Goal: Information Seeking & Learning: Compare options

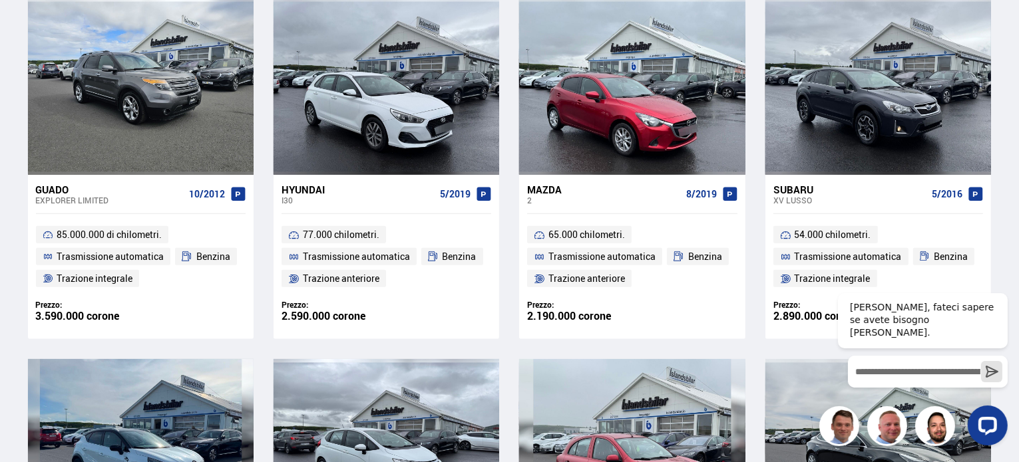
scroll to position [694, 0]
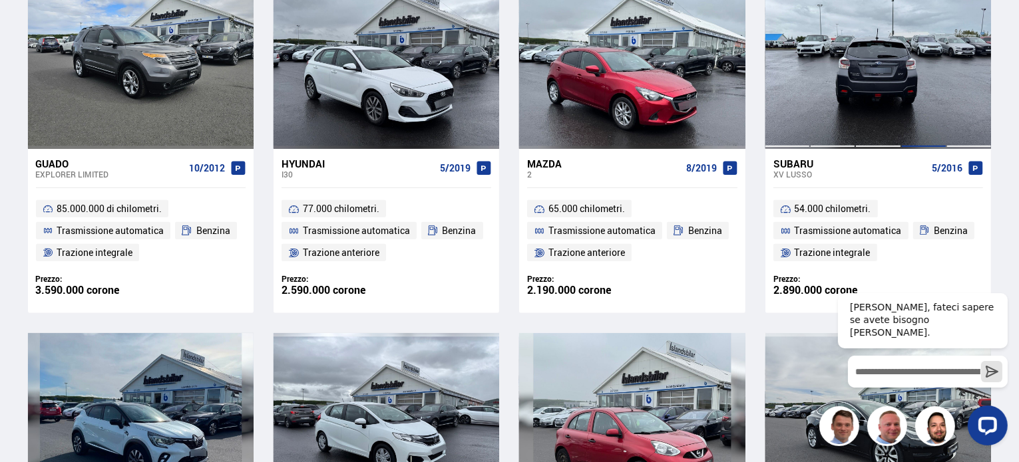
click at [908, 71] on div at bounding box center [923, 60] width 45 height 177
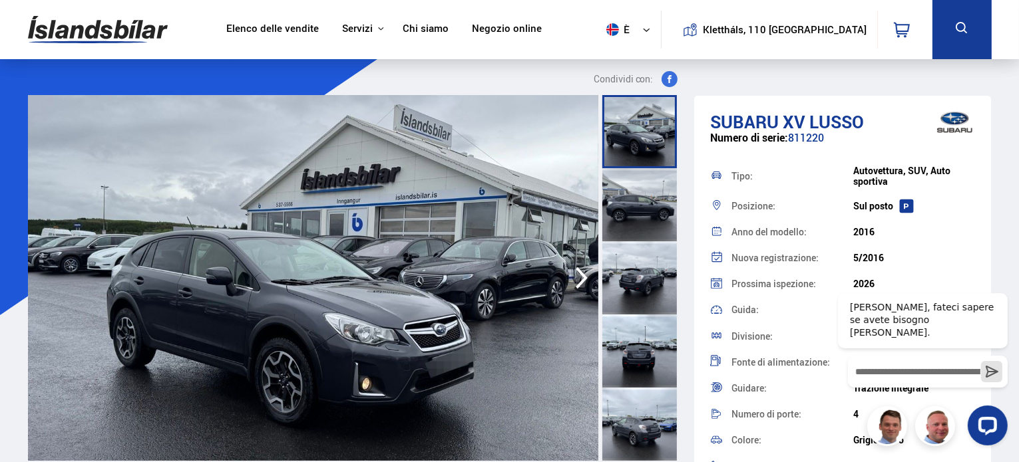
click at [579, 279] on icon "button" at bounding box center [581, 278] width 27 height 32
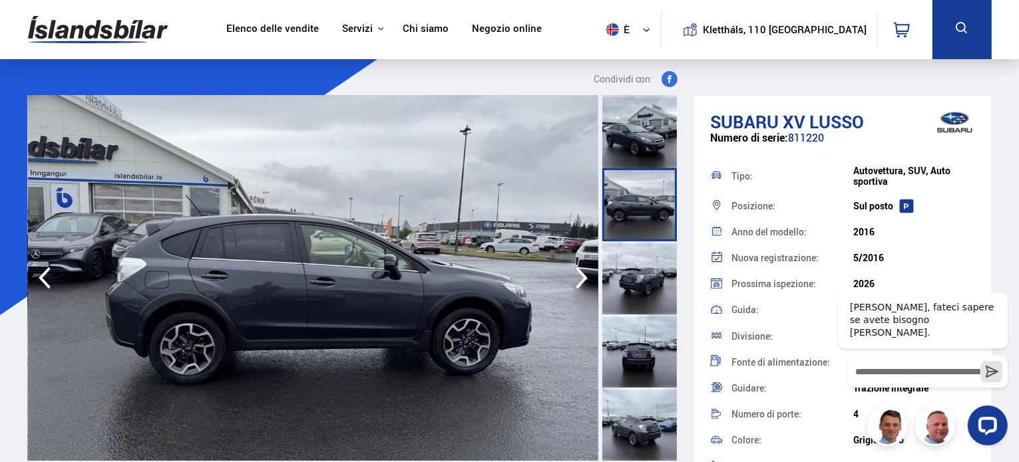
click at [579, 279] on icon "button" at bounding box center [581, 278] width 27 height 32
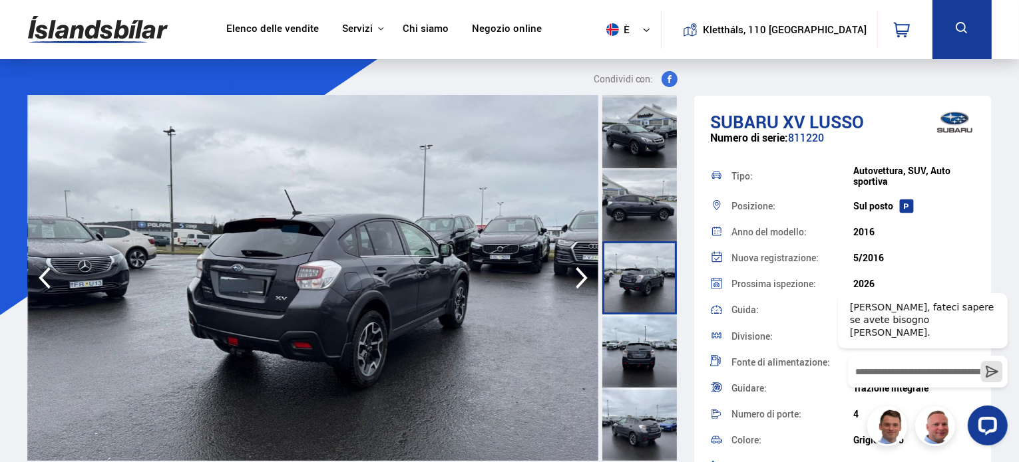
click at [579, 279] on icon "button" at bounding box center [581, 278] width 27 height 32
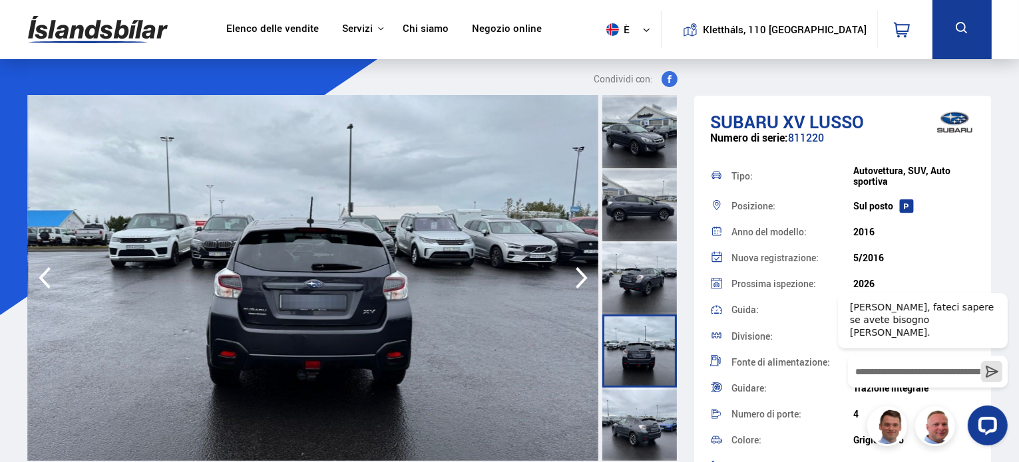
click at [579, 279] on icon "button" at bounding box center [581, 278] width 27 height 32
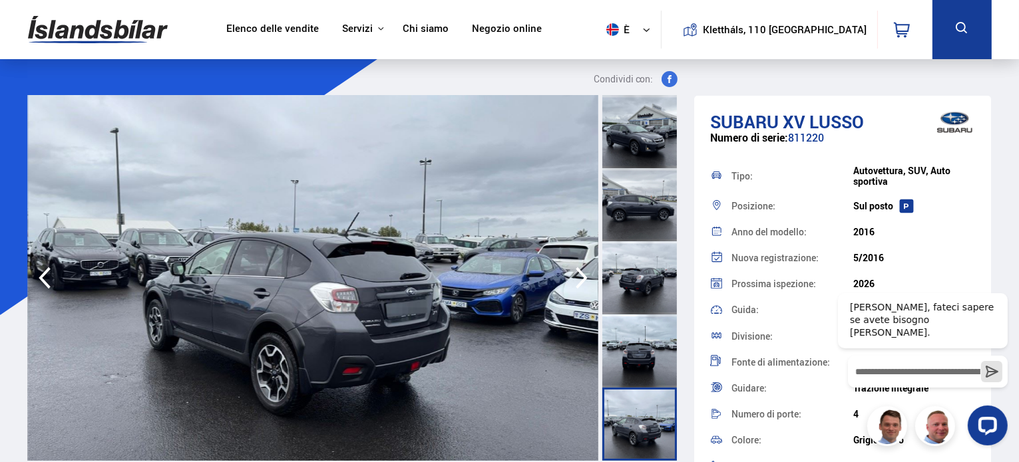
click at [579, 279] on icon "button" at bounding box center [581, 278] width 27 height 32
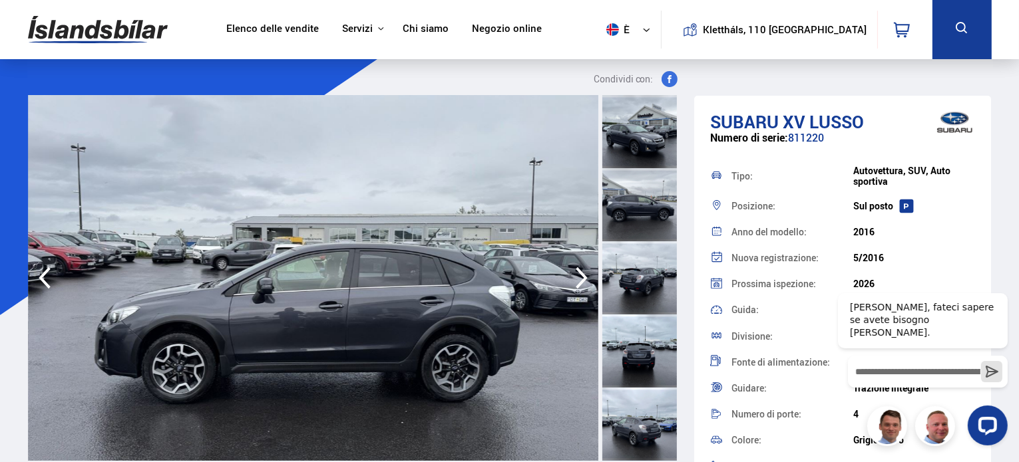
click at [579, 279] on icon "button" at bounding box center [581, 278] width 27 height 32
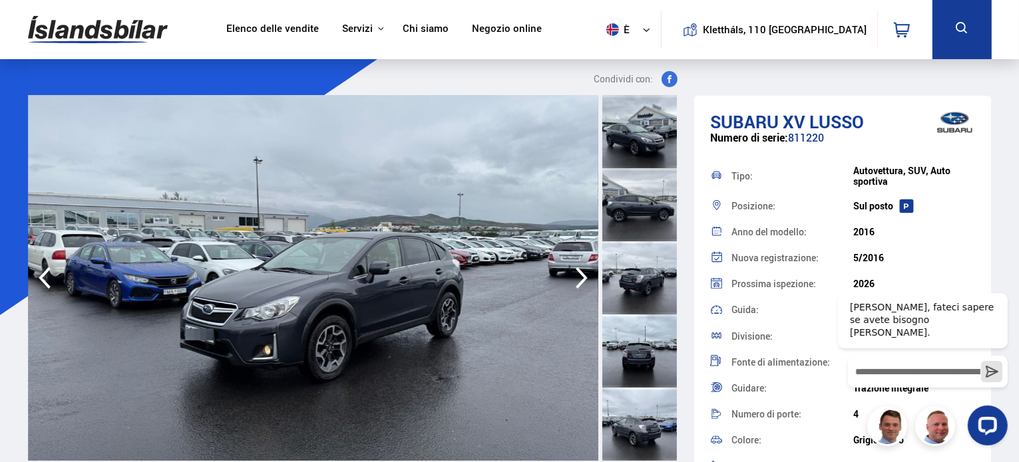
click at [579, 279] on icon "button" at bounding box center [581, 278] width 27 height 32
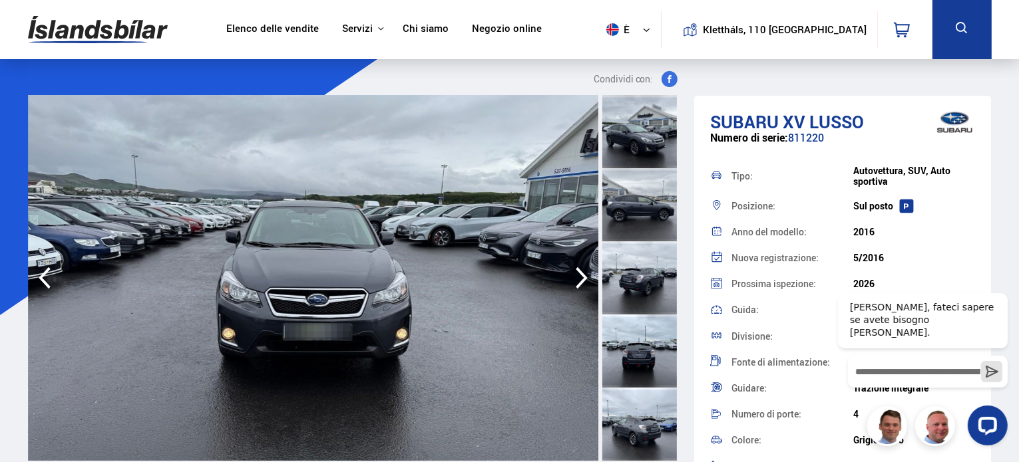
click at [579, 279] on icon "button" at bounding box center [581, 278] width 27 height 32
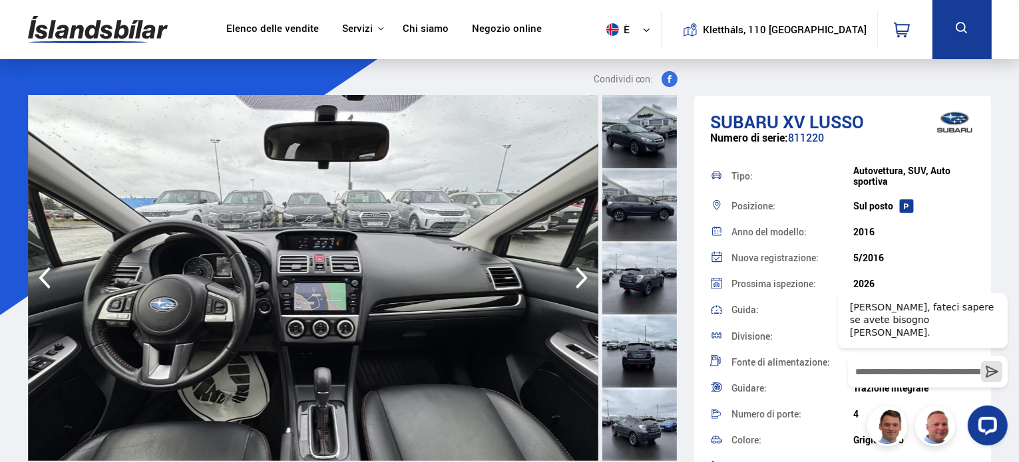
click at [579, 279] on icon "button" at bounding box center [581, 278] width 27 height 32
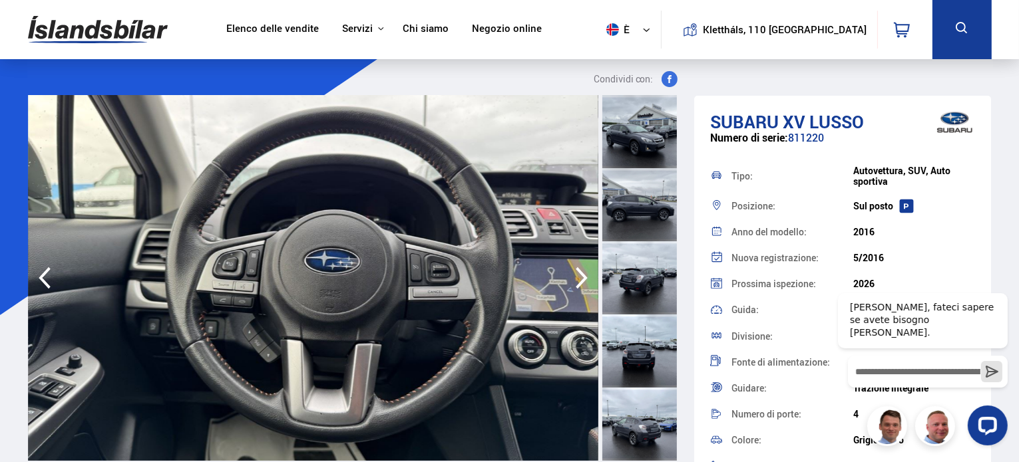
click at [579, 279] on icon "button" at bounding box center [581, 278] width 27 height 32
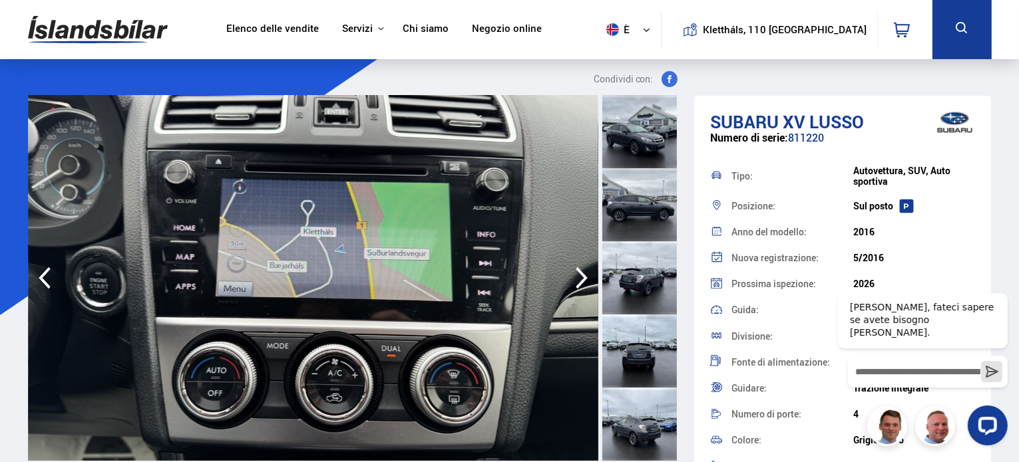
click at [579, 279] on icon "button" at bounding box center [581, 278] width 27 height 32
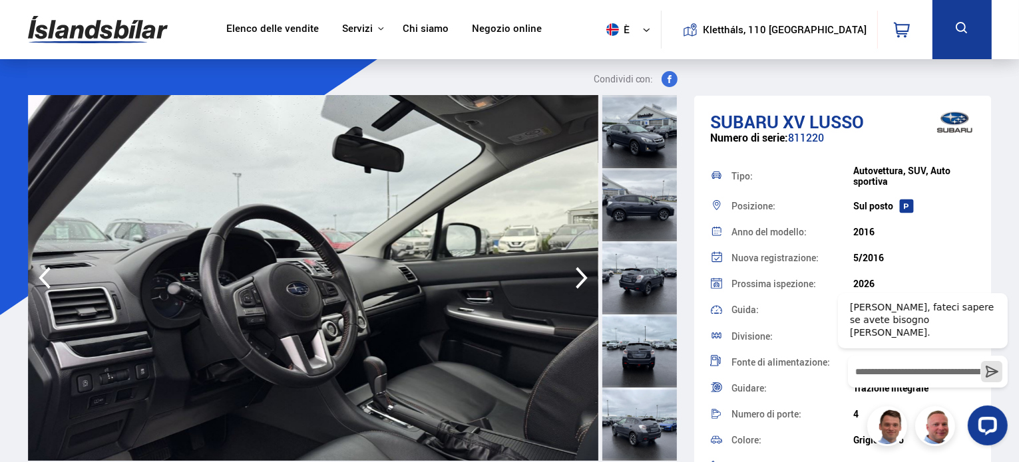
click at [579, 279] on icon "button" at bounding box center [581, 278] width 27 height 32
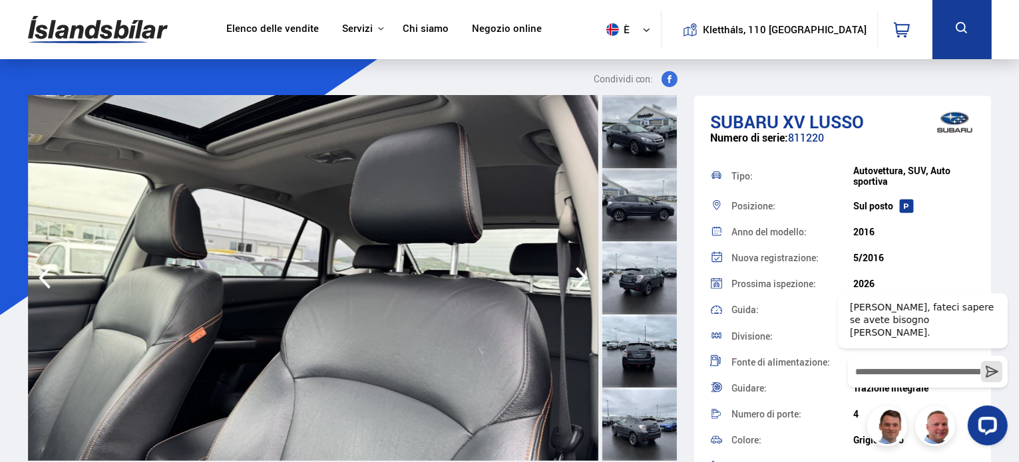
click at [579, 279] on icon "button" at bounding box center [581, 278] width 27 height 32
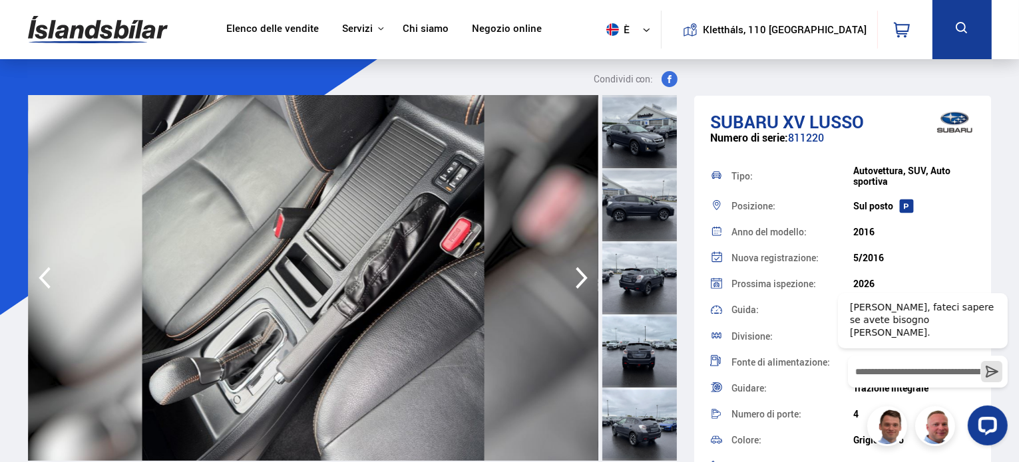
click at [579, 279] on icon "button" at bounding box center [581, 278] width 27 height 32
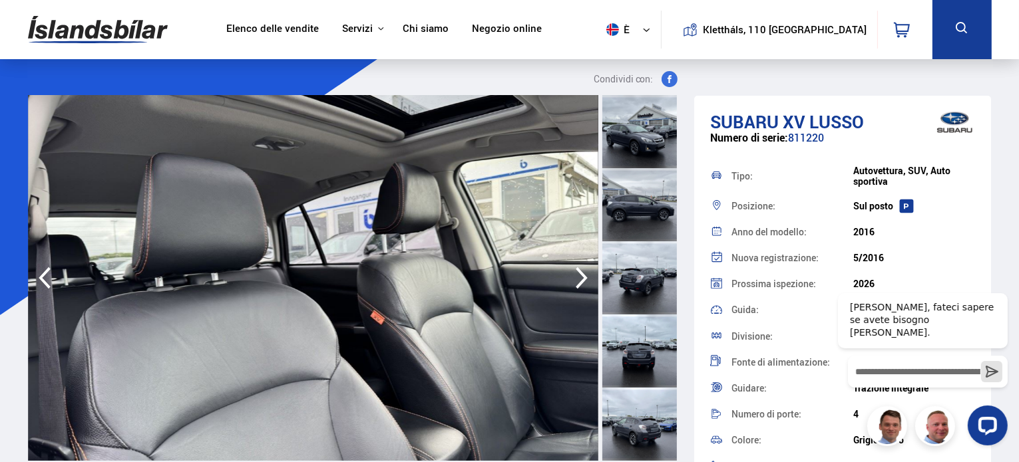
click at [579, 279] on icon "button" at bounding box center [581, 278] width 27 height 32
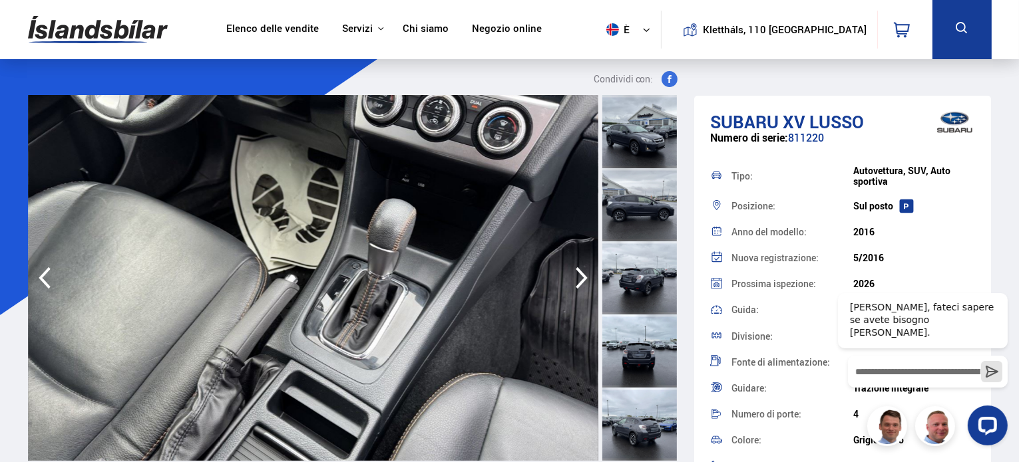
click at [579, 279] on icon "button" at bounding box center [581, 278] width 27 height 32
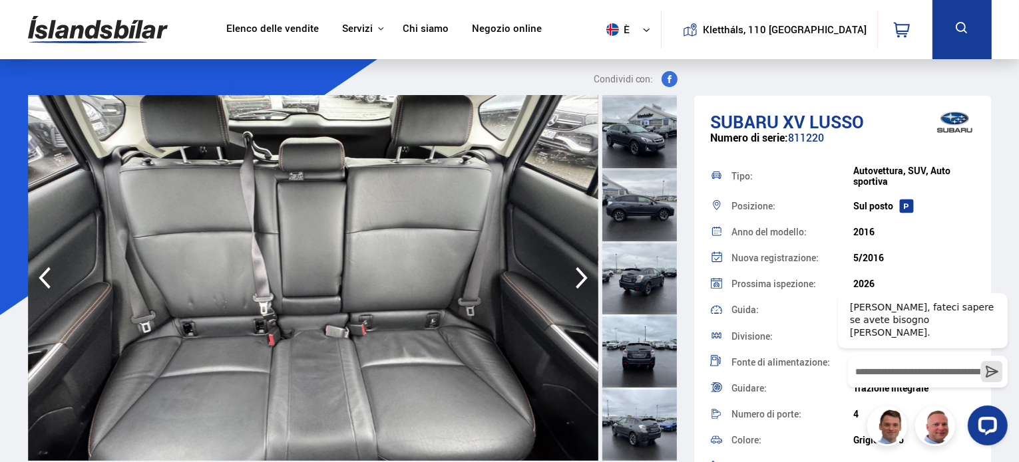
click at [579, 279] on icon "button" at bounding box center [581, 278] width 27 height 32
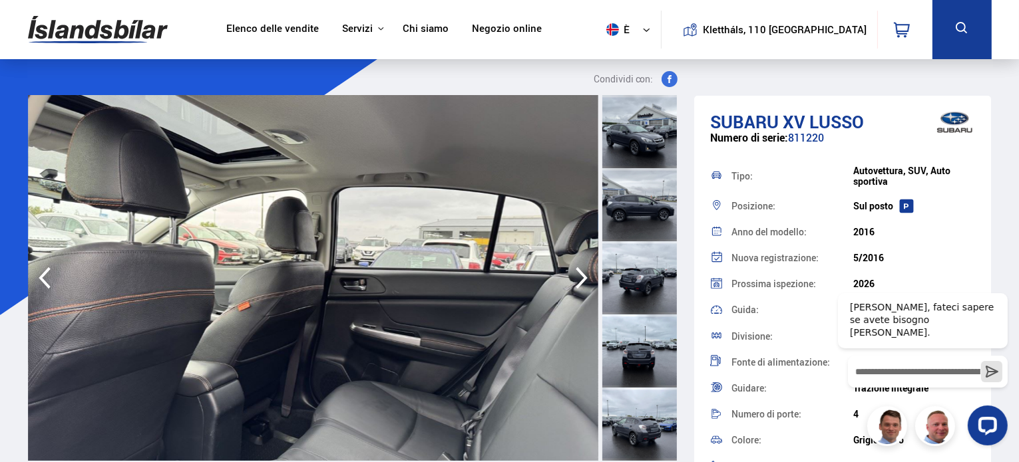
click at [579, 279] on icon "button" at bounding box center [581, 278] width 27 height 32
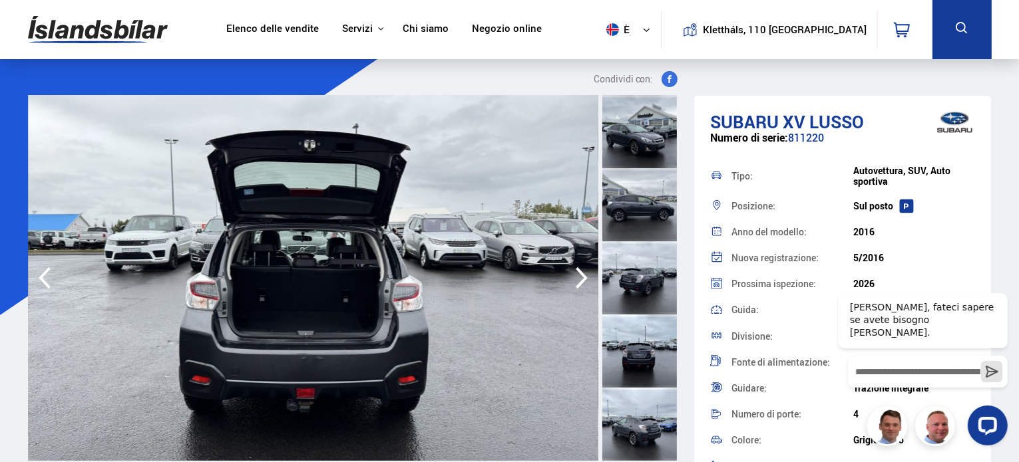
click at [579, 279] on icon "button" at bounding box center [581, 278] width 27 height 32
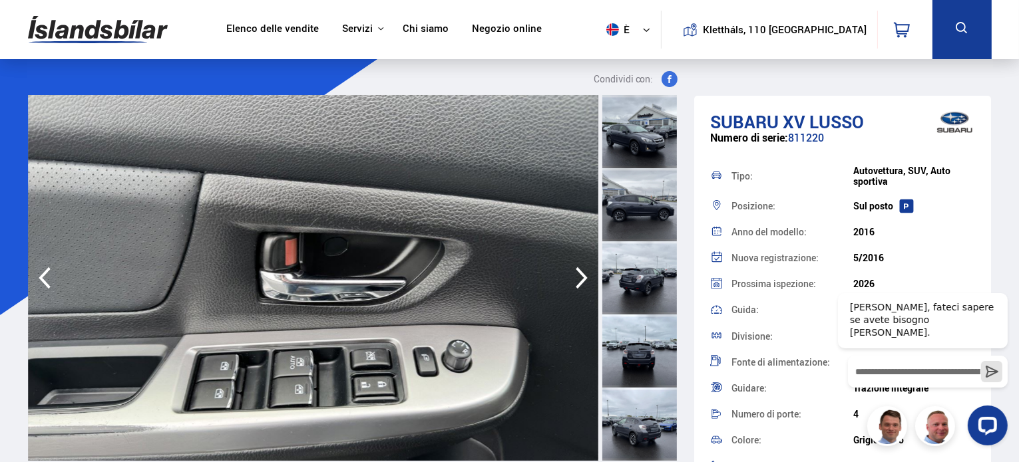
click at [579, 279] on icon "button" at bounding box center [581, 278] width 27 height 32
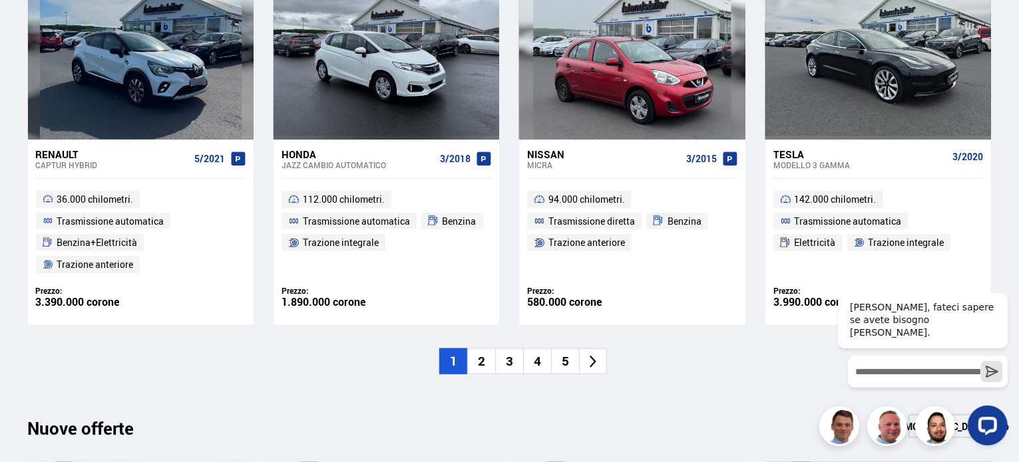
scroll to position [1072, 0]
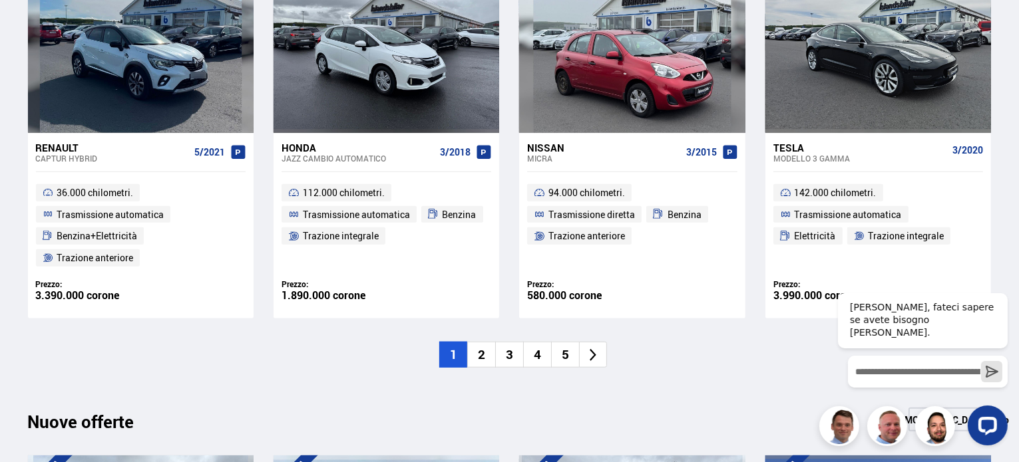
click at [490, 351] on li "2" at bounding box center [481, 355] width 28 height 26
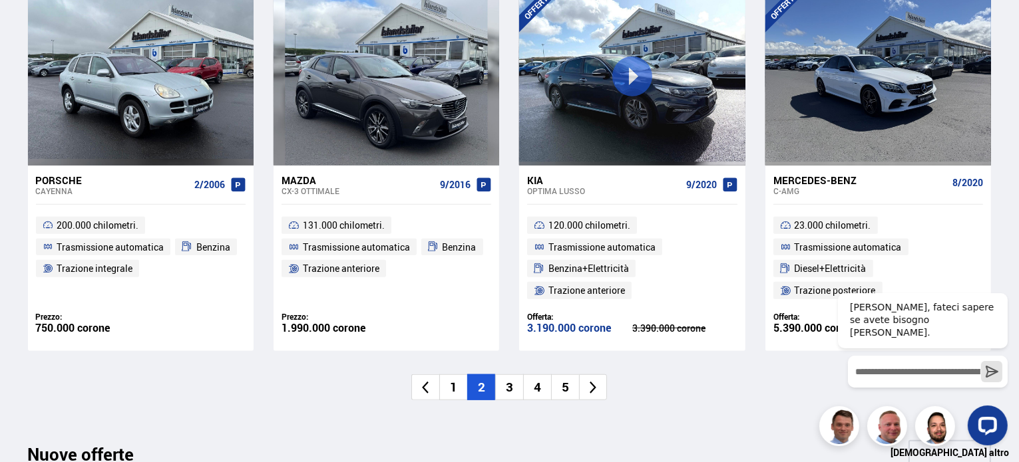
scroll to position [1055, 0]
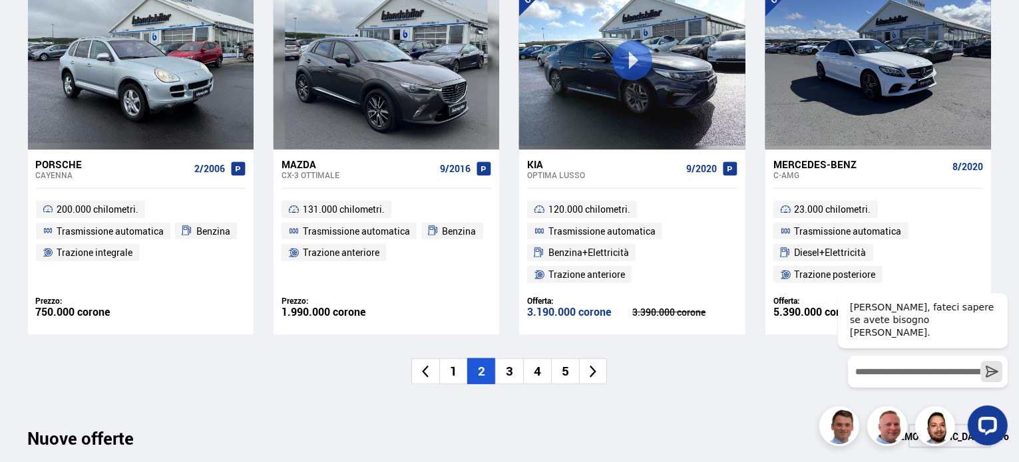
click at [510, 372] on font "3" at bounding box center [509, 371] width 7 height 17
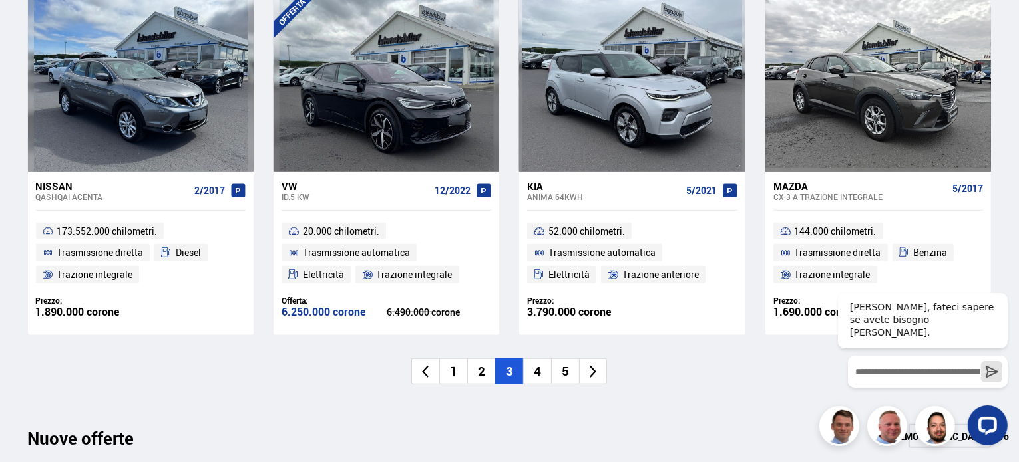
click at [542, 371] on li "4" at bounding box center [537, 372] width 28 height 26
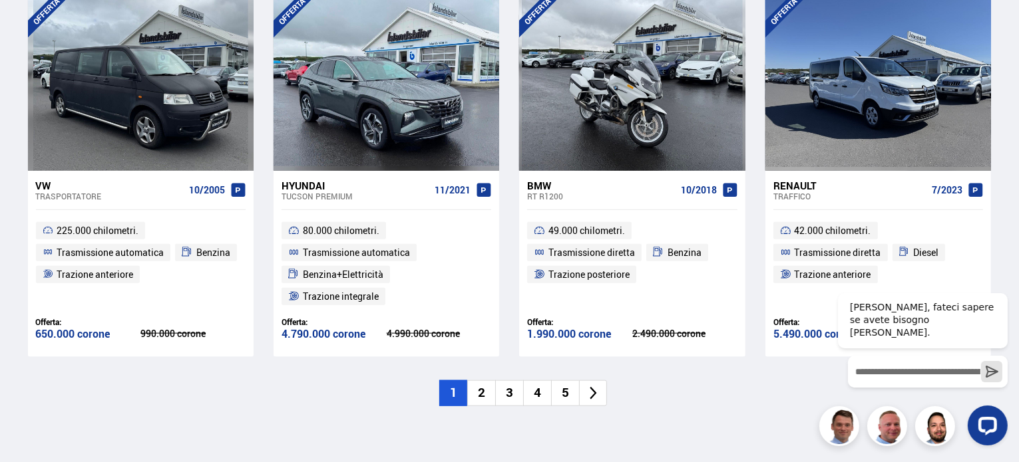
scroll to position [1559, 0]
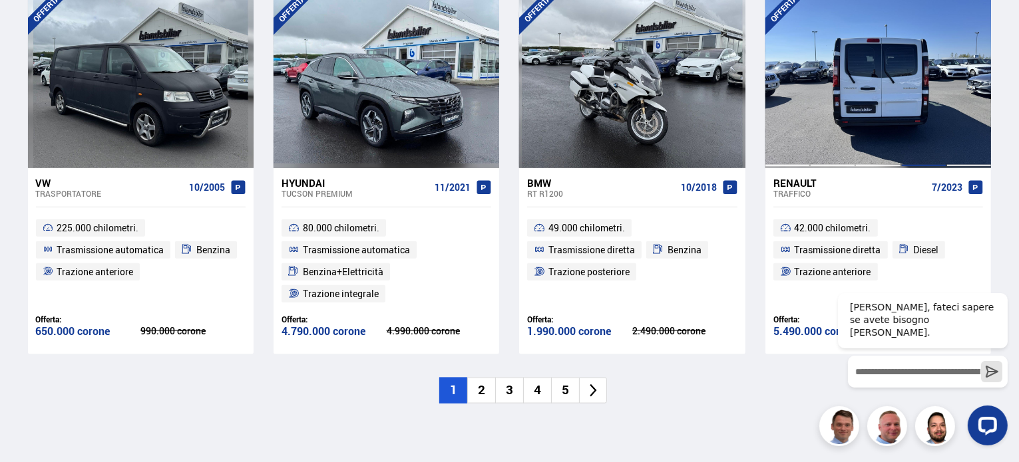
click at [915, 98] on div at bounding box center [923, 79] width 45 height 177
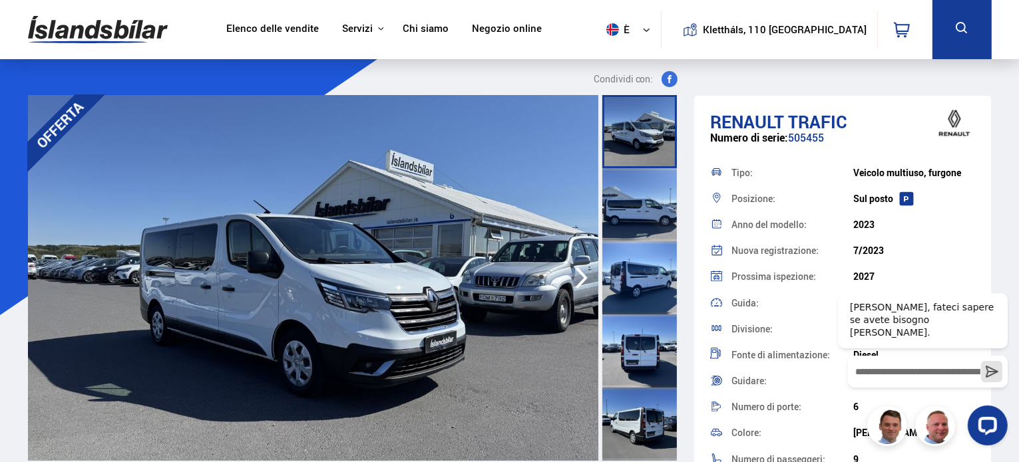
click at [571, 283] on icon "button" at bounding box center [581, 278] width 27 height 32
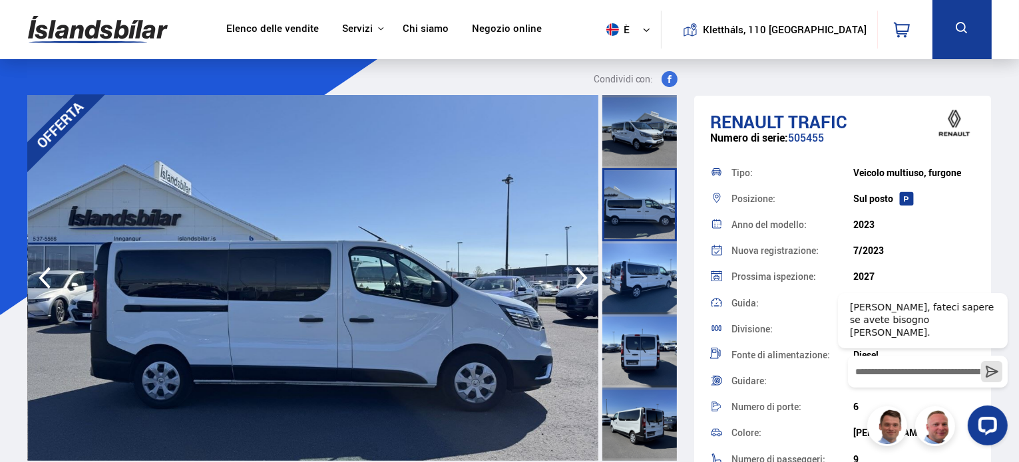
click at [571, 283] on icon "button" at bounding box center [581, 278] width 27 height 32
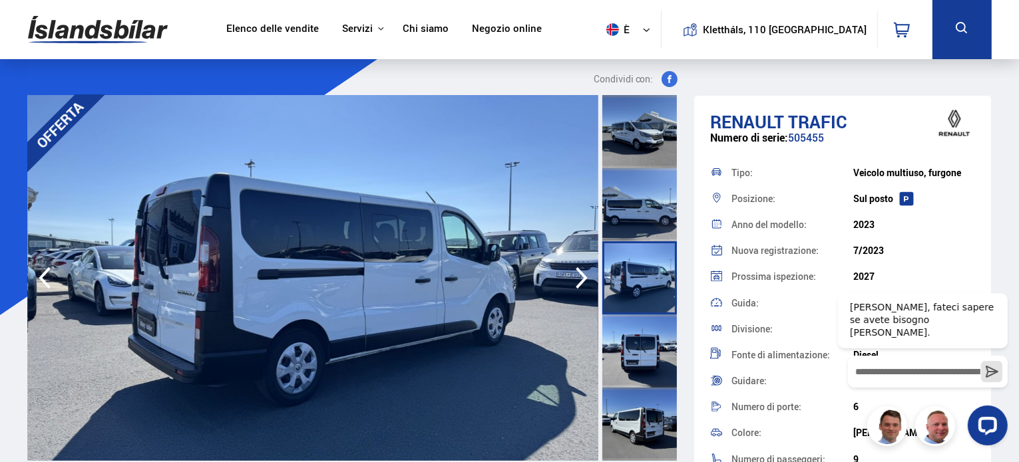
click at [571, 283] on icon "button" at bounding box center [581, 278] width 27 height 32
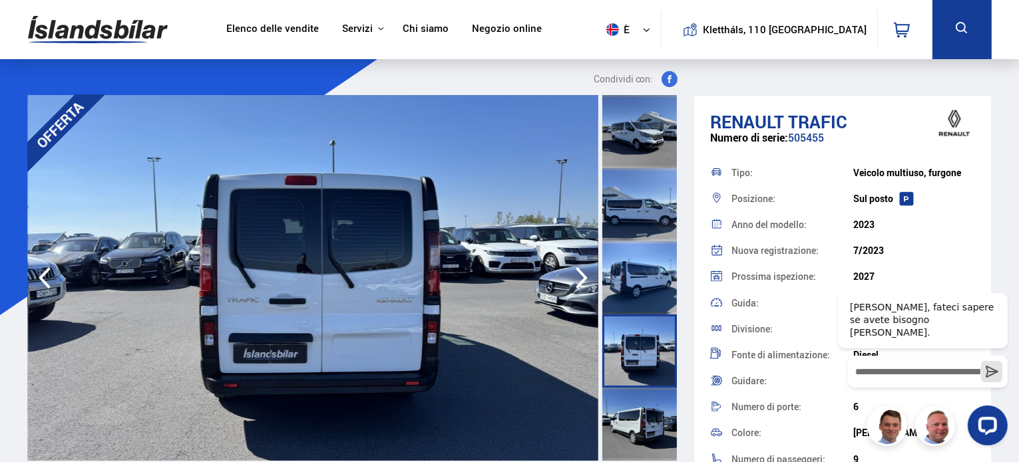
click at [571, 283] on icon "button" at bounding box center [581, 278] width 27 height 32
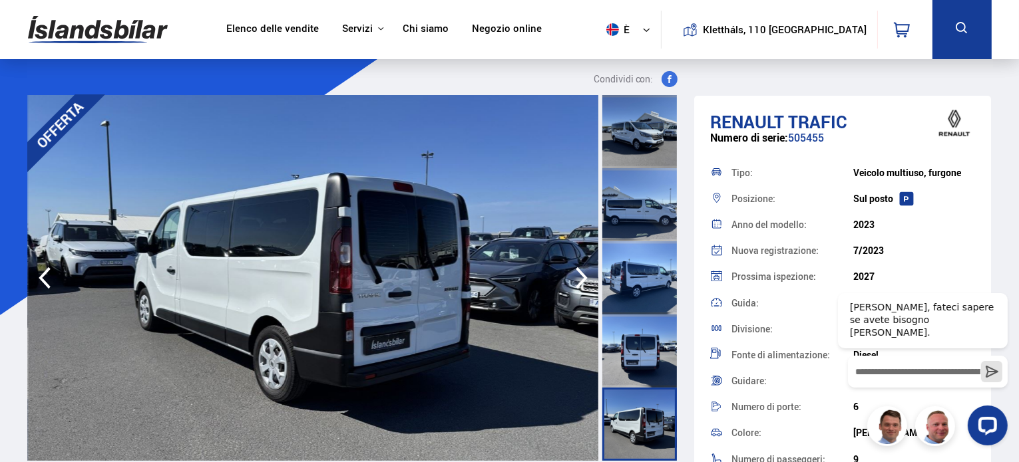
click at [571, 283] on icon "button" at bounding box center [581, 278] width 27 height 32
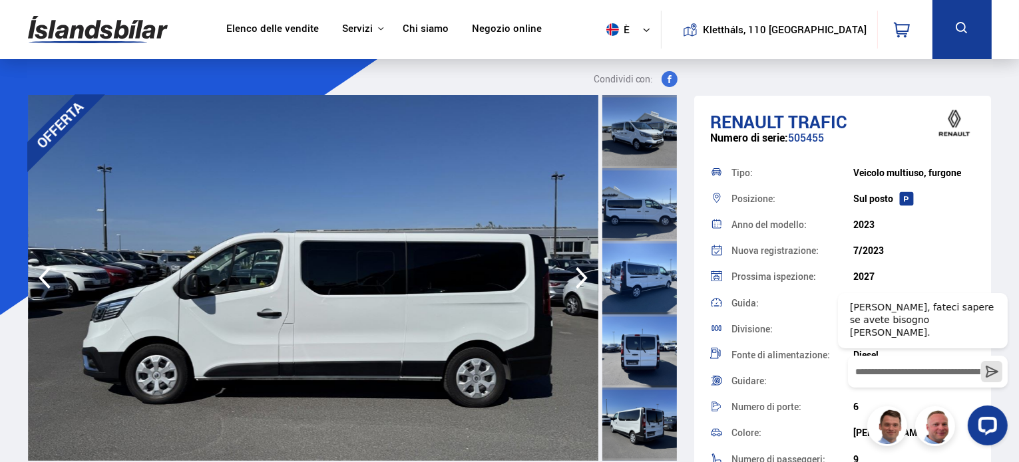
click at [571, 283] on icon "button" at bounding box center [581, 278] width 27 height 32
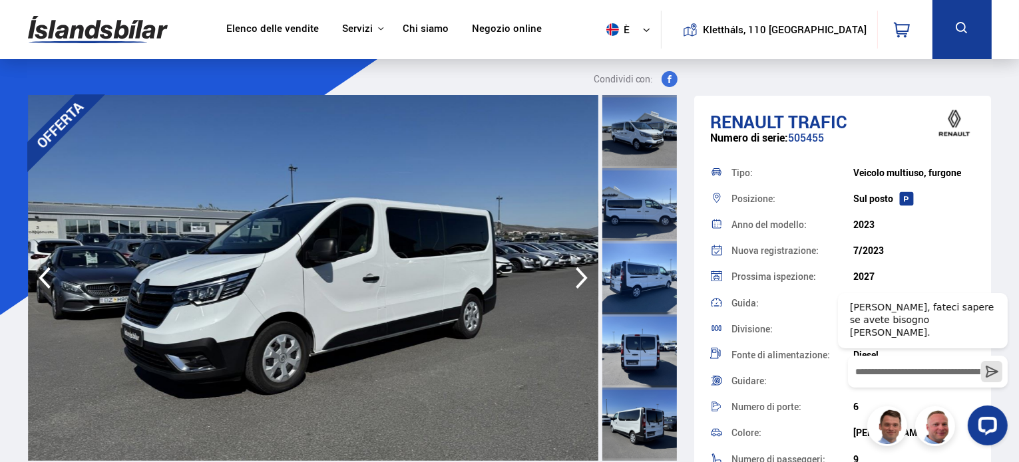
click at [571, 283] on icon "button" at bounding box center [581, 278] width 27 height 32
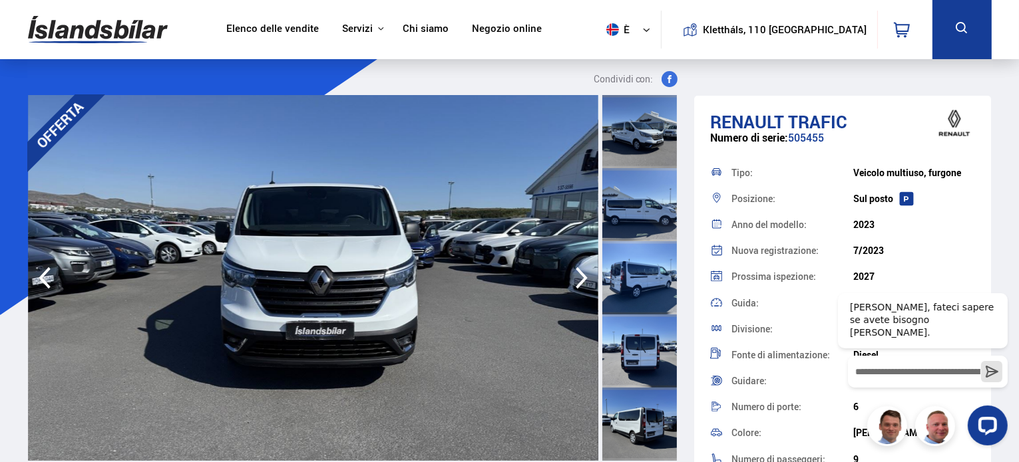
click at [571, 283] on icon "button" at bounding box center [581, 278] width 27 height 32
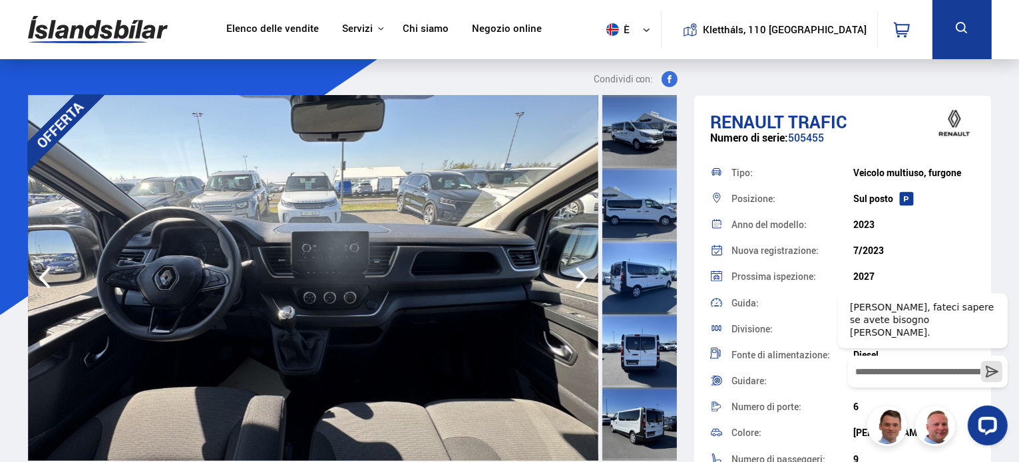
click at [571, 283] on icon "button" at bounding box center [581, 278] width 27 height 32
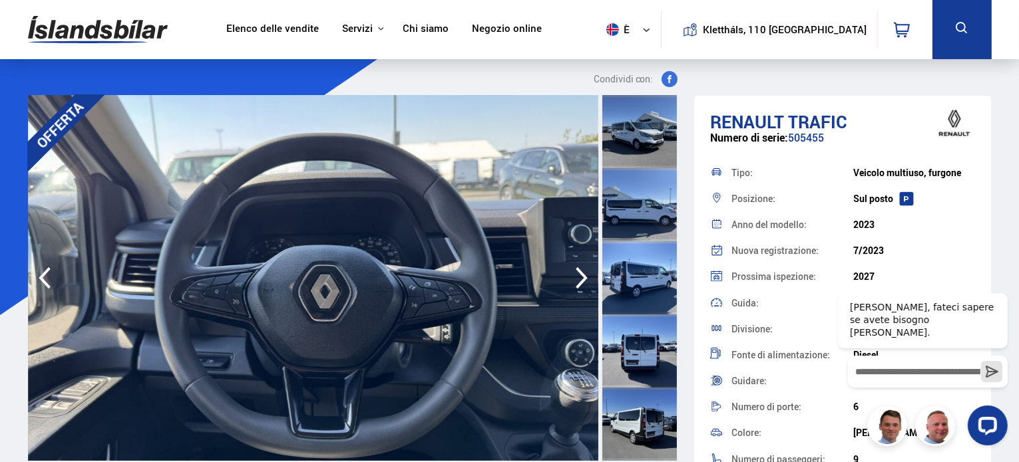
click at [571, 283] on icon "button" at bounding box center [581, 278] width 27 height 32
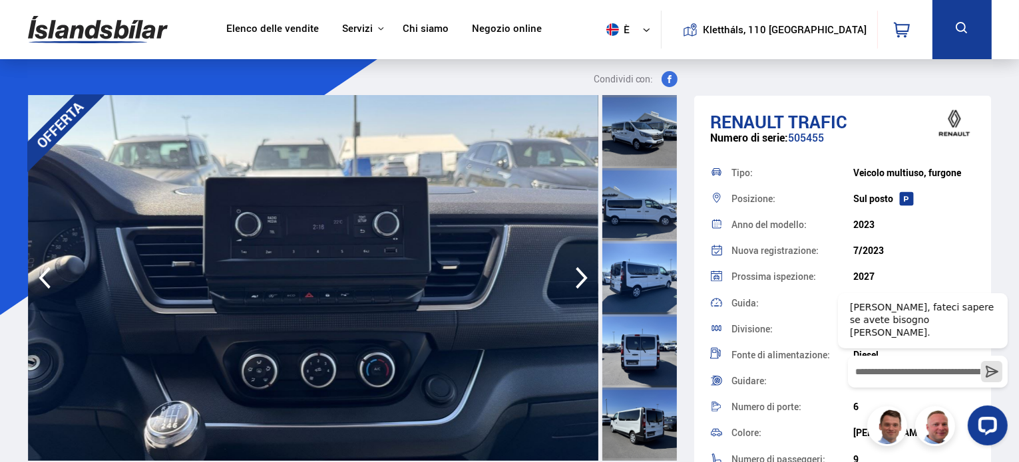
click at [571, 283] on icon "button" at bounding box center [581, 278] width 27 height 32
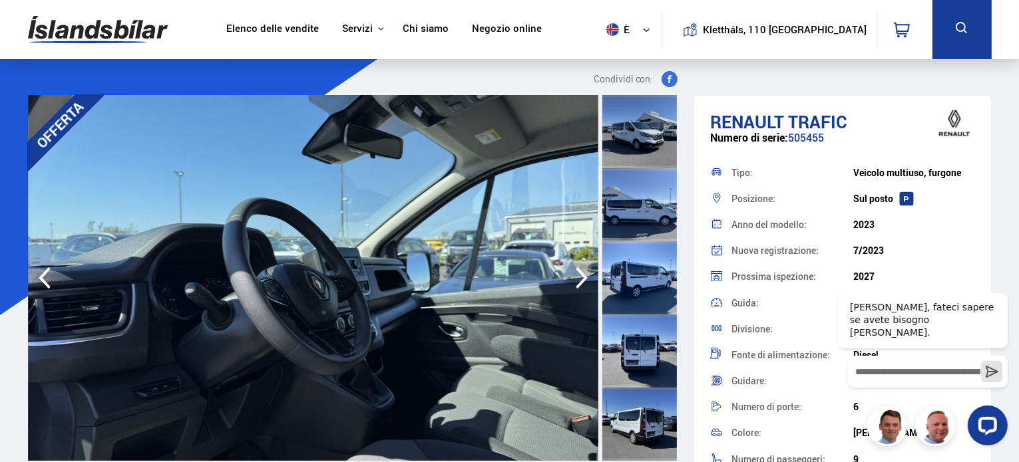
click at [571, 283] on icon "button" at bounding box center [581, 278] width 27 height 32
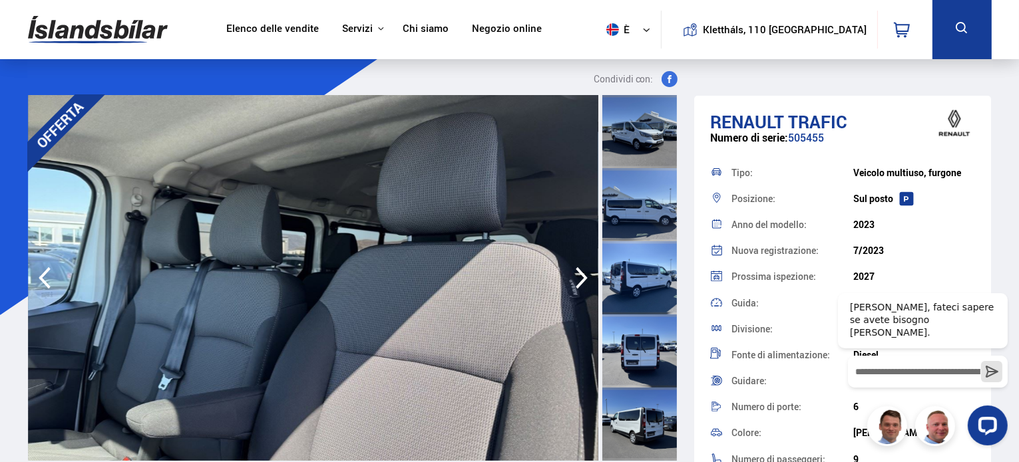
click at [571, 283] on icon "button" at bounding box center [581, 278] width 27 height 32
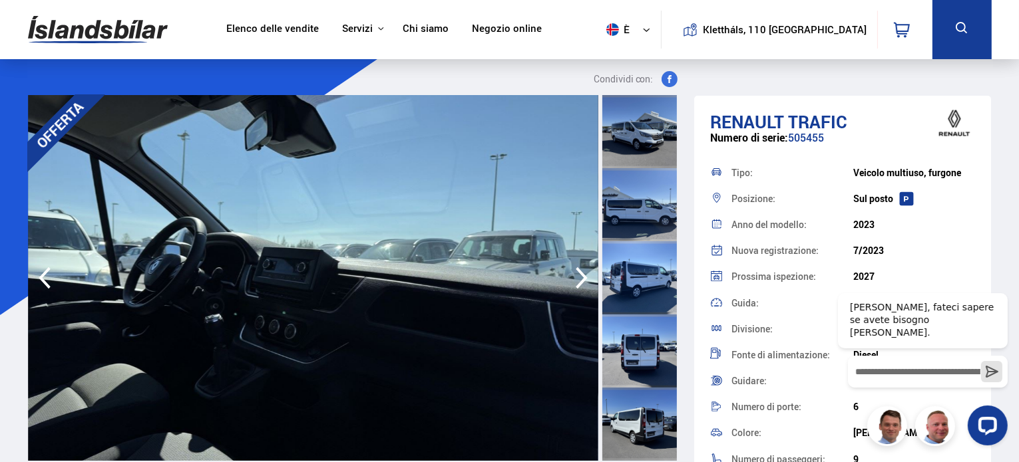
click at [571, 283] on icon "button" at bounding box center [581, 278] width 27 height 32
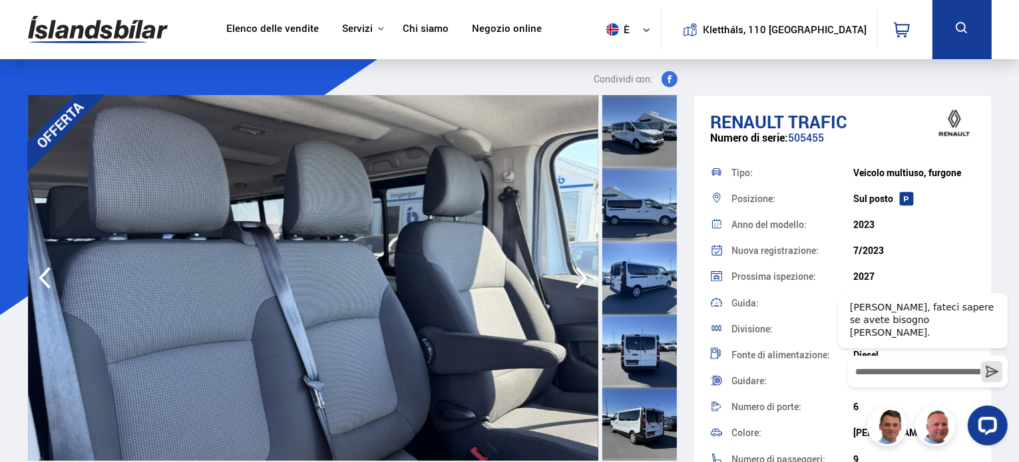
click at [571, 283] on icon "button" at bounding box center [581, 278] width 27 height 32
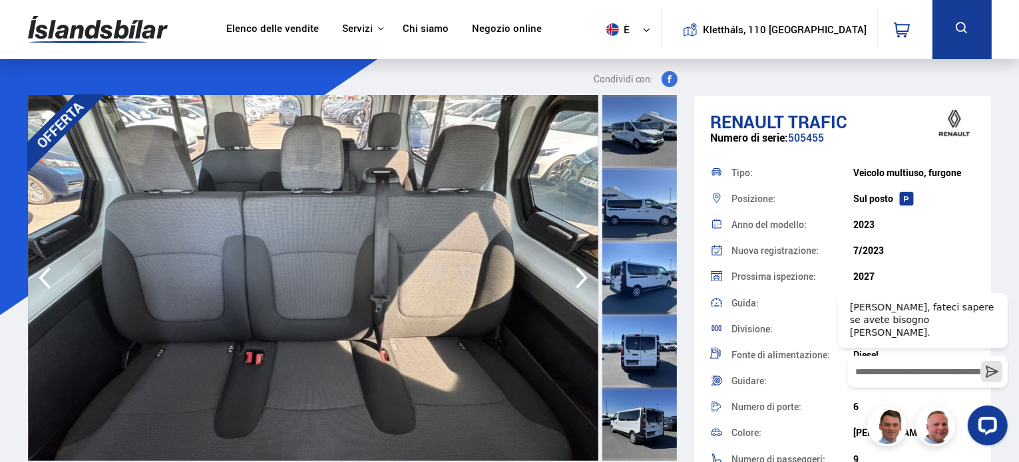
click at [571, 283] on icon "button" at bounding box center [581, 278] width 27 height 32
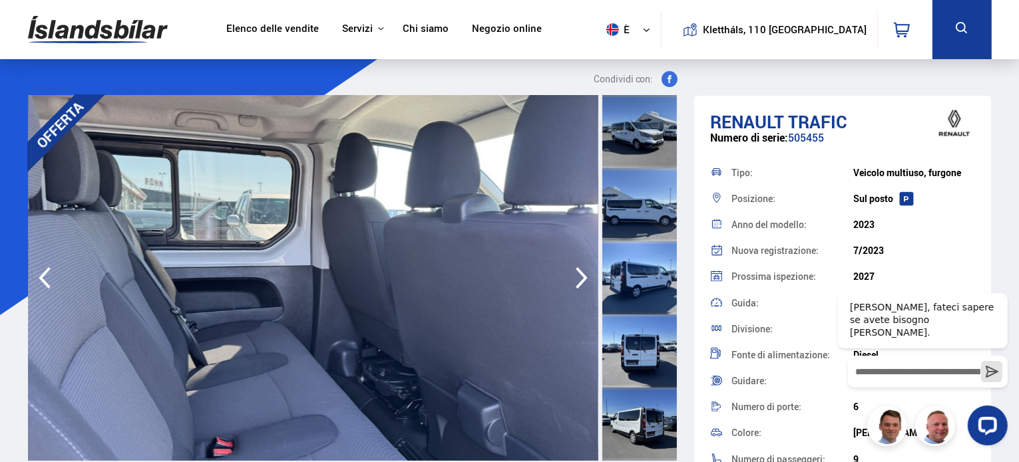
click at [583, 266] on icon "button" at bounding box center [581, 278] width 27 height 32
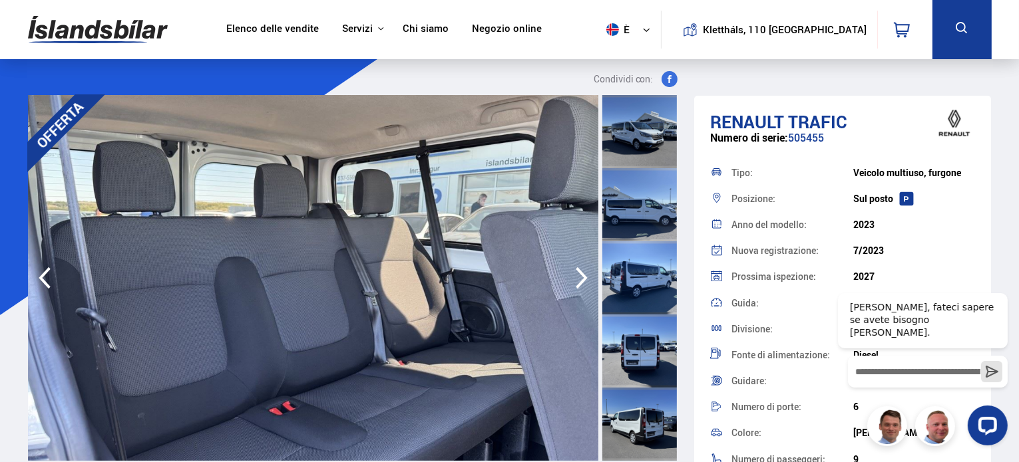
click at [583, 266] on icon "button" at bounding box center [581, 278] width 27 height 32
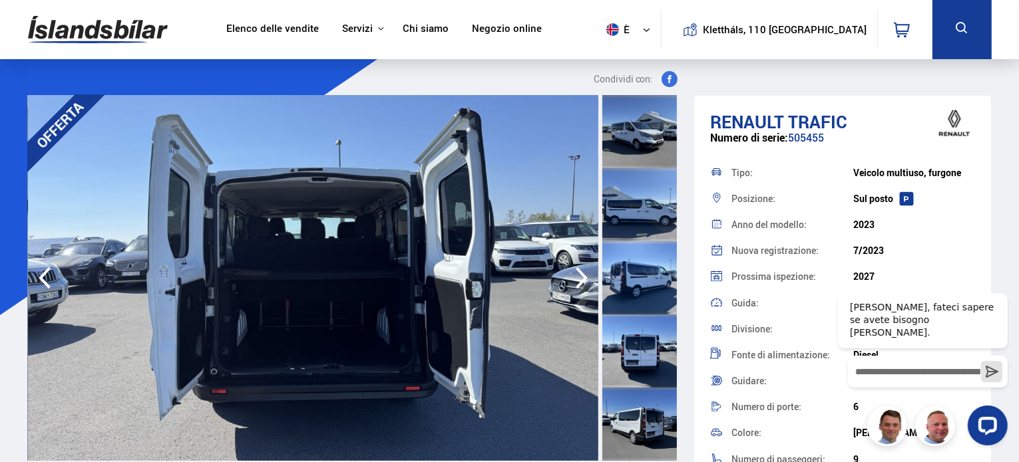
click at [583, 266] on icon "button" at bounding box center [581, 278] width 27 height 32
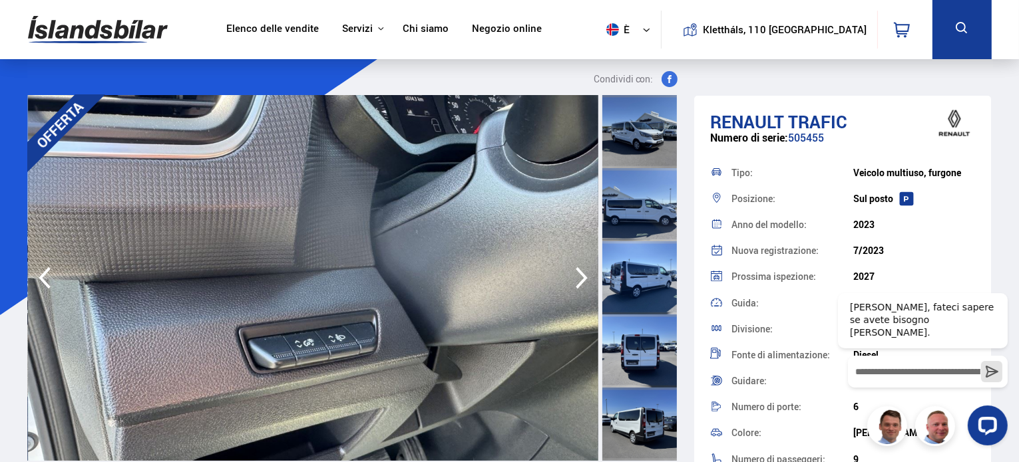
click at [583, 266] on icon "button" at bounding box center [581, 278] width 27 height 32
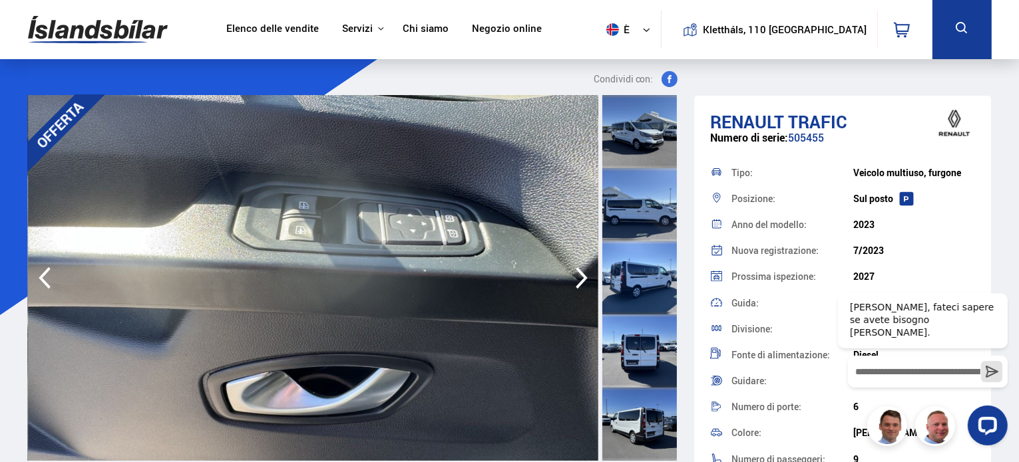
click at [583, 266] on icon "button" at bounding box center [581, 278] width 27 height 32
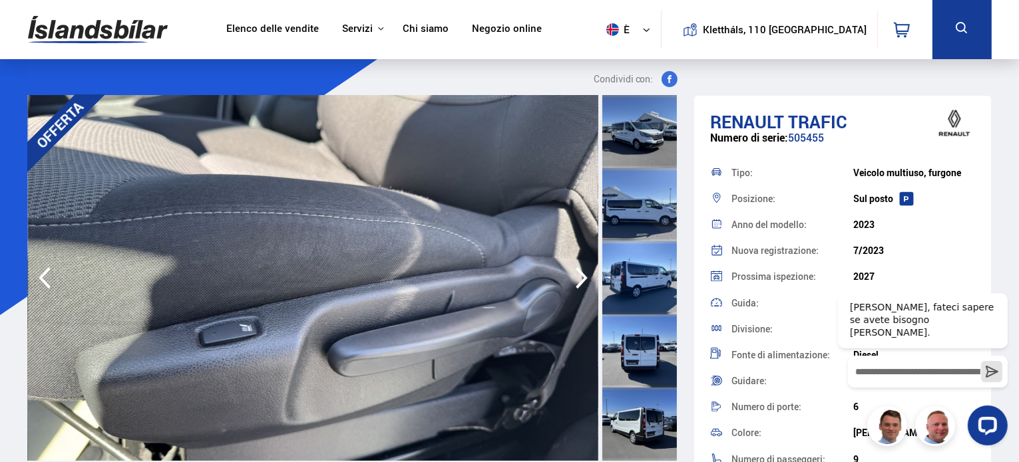
click at [583, 266] on icon "button" at bounding box center [581, 278] width 27 height 32
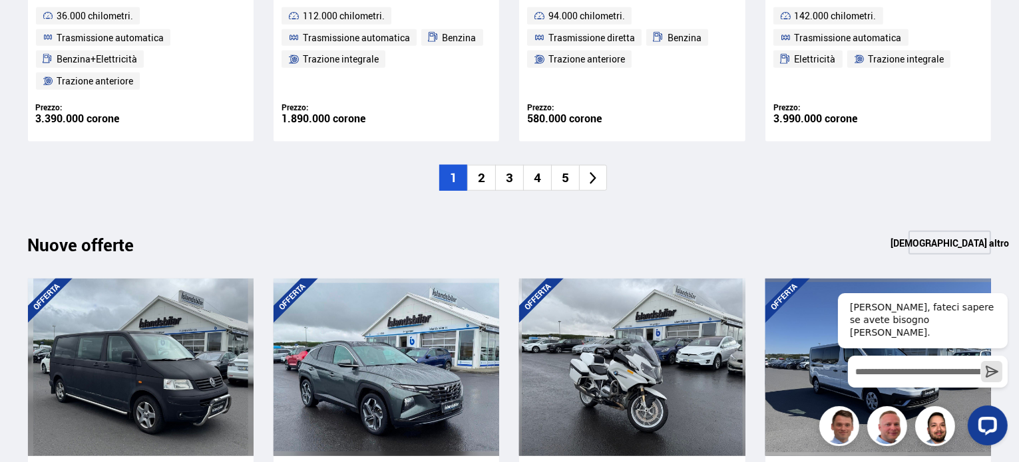
scroll to position [1624, 0]
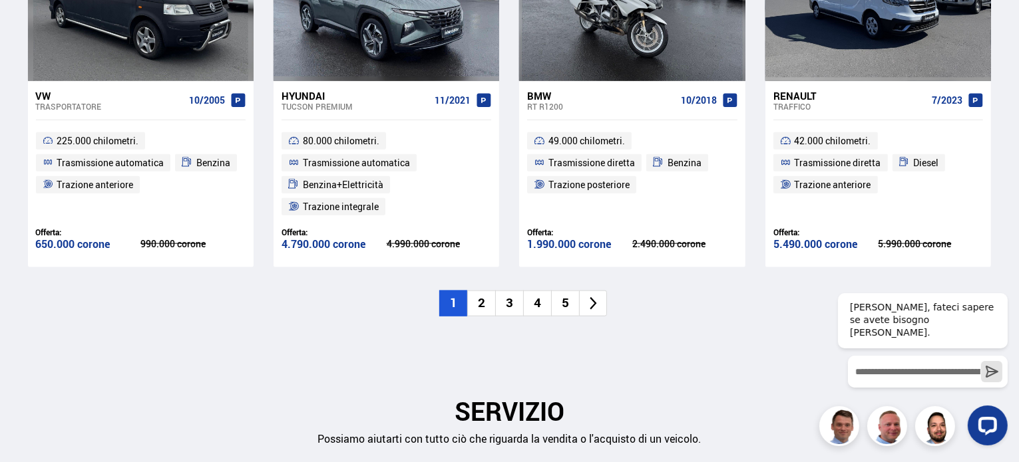
click at [486, 294] on li "2" at bounding box center [481, 304] width 28 height 26
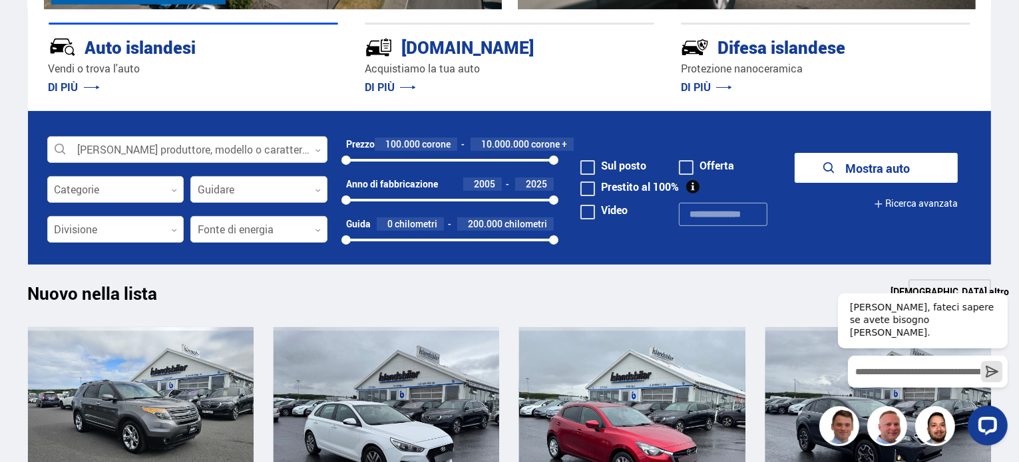
scroll to position [333, 0]
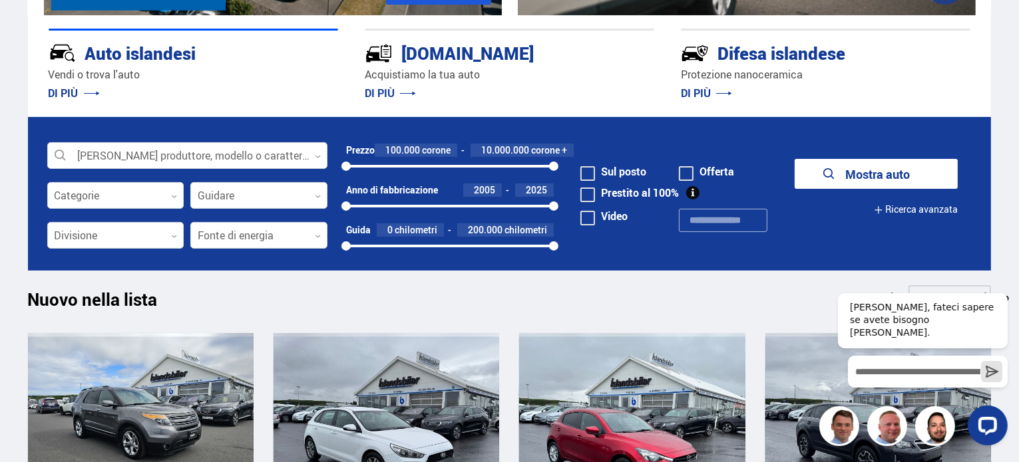
click at [934, 212] on font "Ricerca avanzata" at bounding box center [921, 209] width 73 height 13
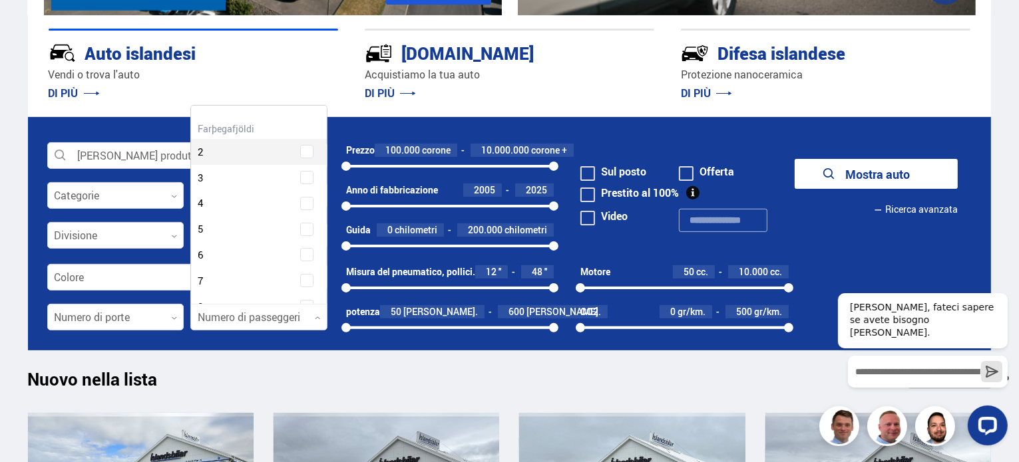
scroll to position [198, 132]
click at [266, 321] on div at bounding box center [258, 318] width 137 height 27
click at [325, 238] on div "Cancella selezione Numero di passeggeri 2 Numero di passeggeri 3 Numero di pass…" at bounding box center [258, 205] width 137 height 200
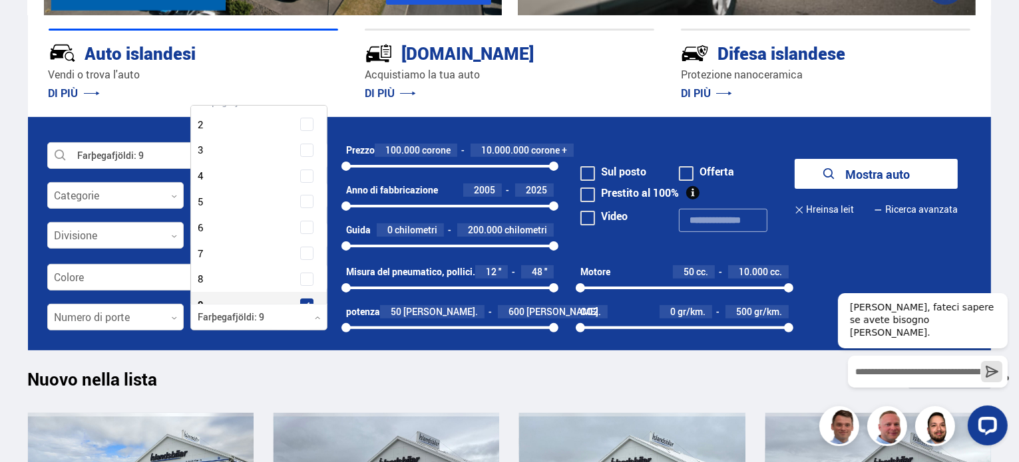
scroll to position [79, 0]
click at [314, 280] on div "Numero di passeggeri 9" at bounding box center [258, 278] width 129 height 19
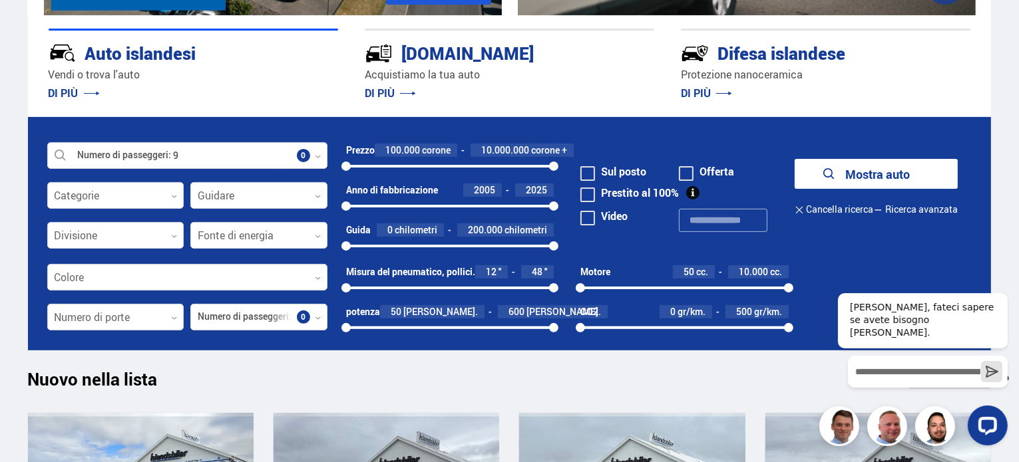
click at [876, 172] on font "Mostra auto" at bounding box center [877, 174] width 65 height 16
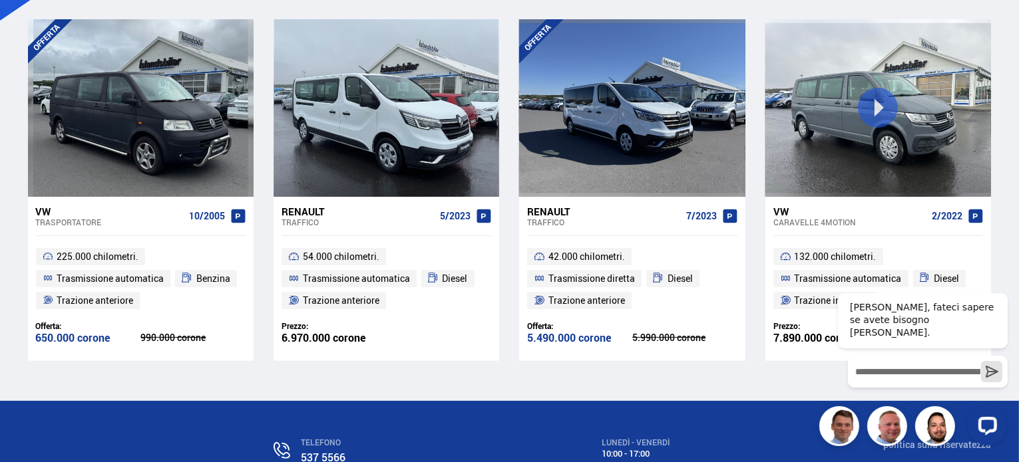
scroll to position [313, 0]
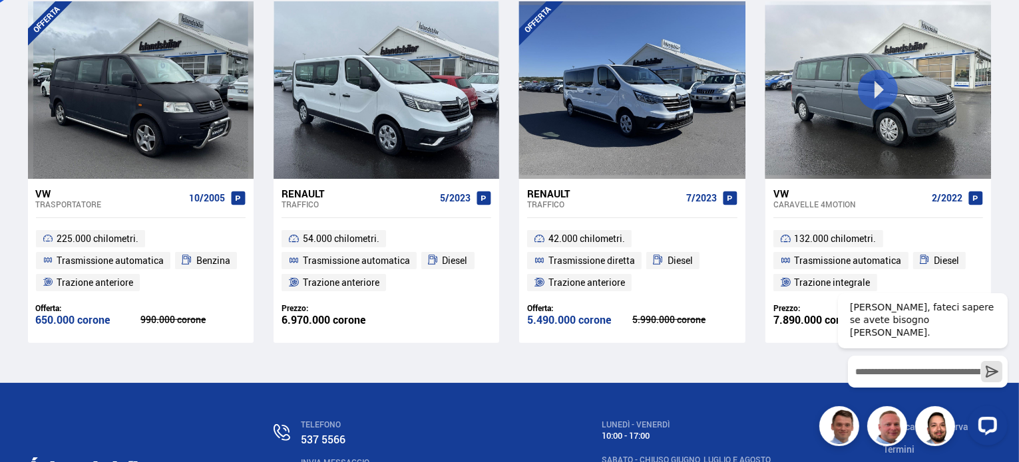
click at [934, 421] on div at bounding box center [922, 425] width 170 height 40
click at [1006, 277] on div "Elenco delle vendite Servizi Auto islandesi [DOMAIN_NAME] Difesa islandese Istr…" at bounding box center [509, 150] width 1019 height 926
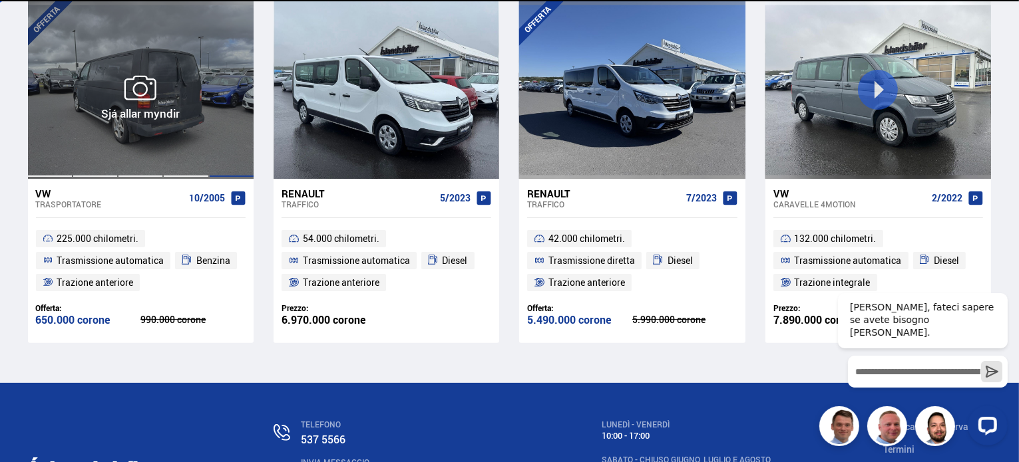
click at [228, 130] on div at bounding box center [231, 89] width 45 height 177
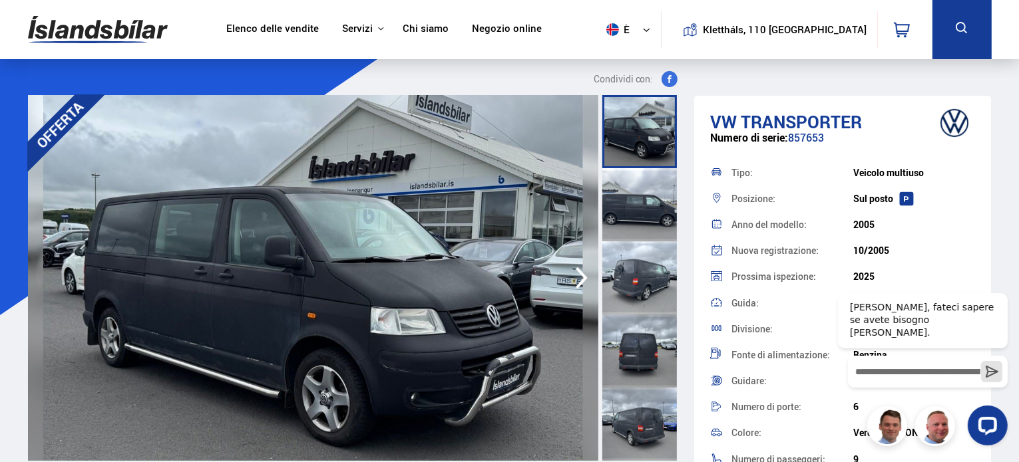
click at [579, 277] on icon "button" at bounding box center [581, 278] width 27 height 32
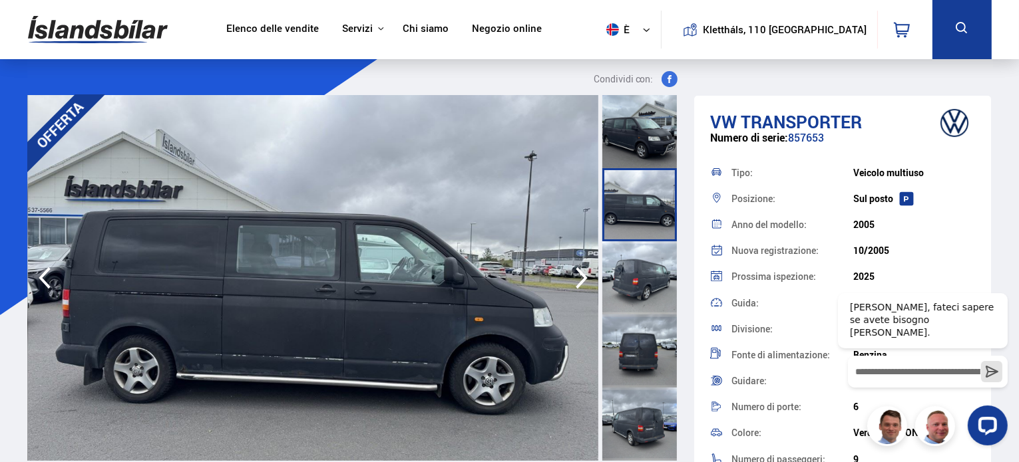
click at [579, 277] on icon "button" at bounding box center [581, 278] width 27 height 32
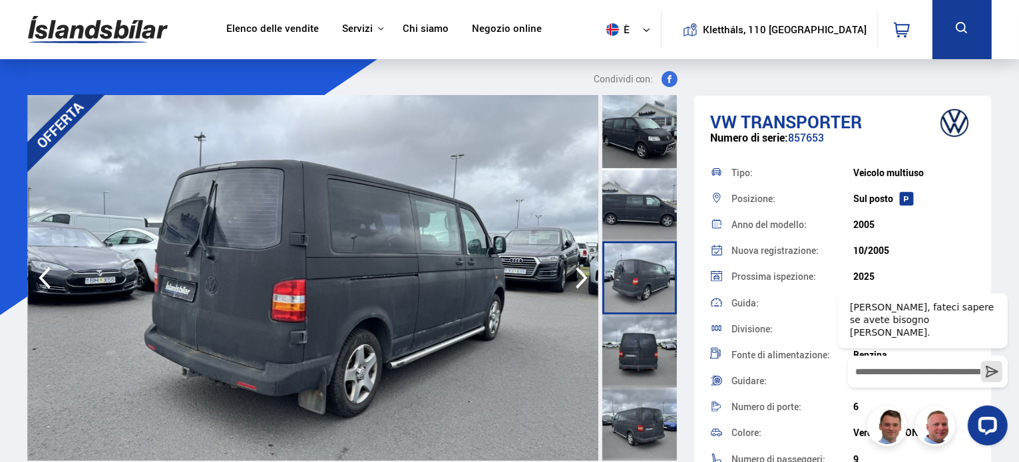
click at [579, 277] on icon "button" at bounding box center [581, 278] width 27 height 32
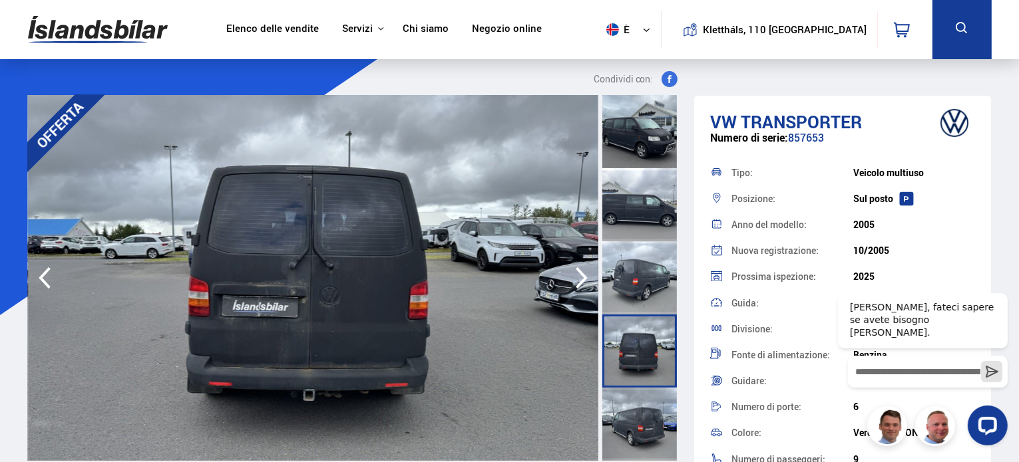
click at [579, 277] on icon "button" at bounding box center [581, 278] width 27 height 32
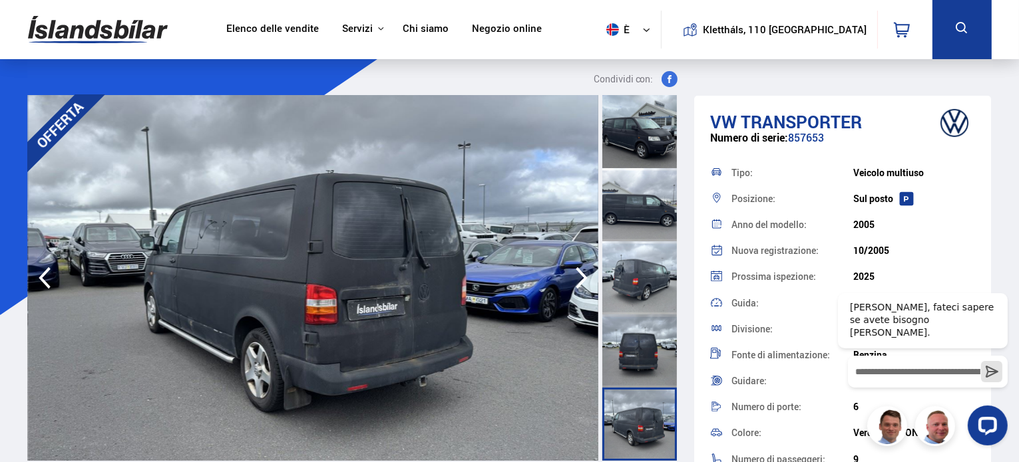
click at [579, 277] on icon "button" at bounding box center [581, 278] width 27 height 32
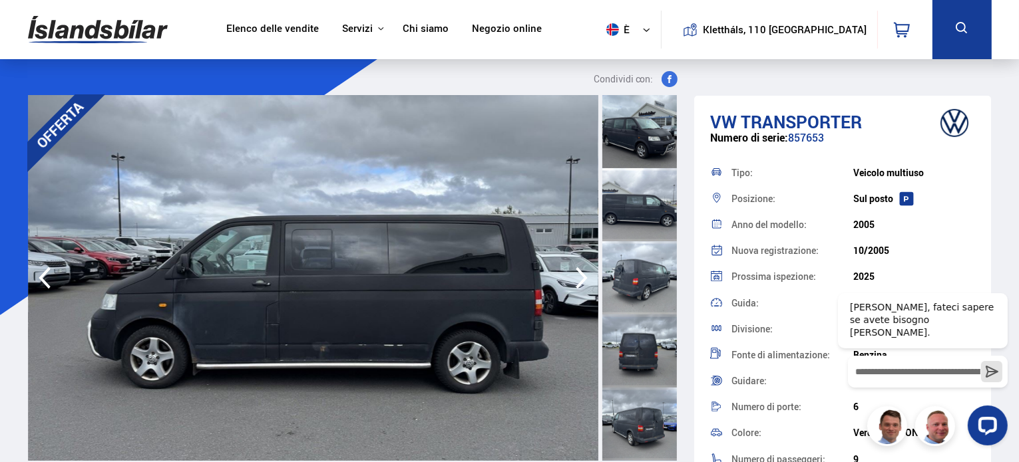
click at [579, 277] on icon "button" at bounding box center [581, 278] width 27 height 32
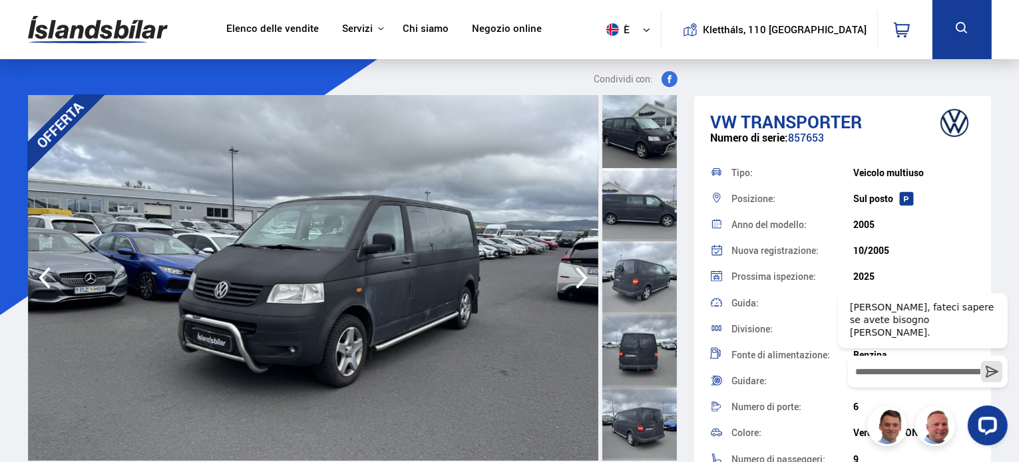
click at [579, 277] on icon "button" at bounding box center [581, 278] width 27 height 32
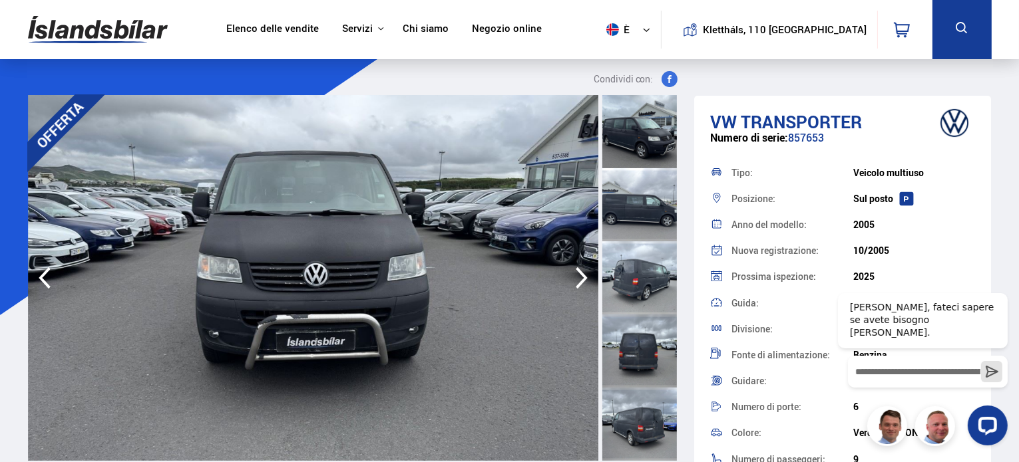
click at [579, 277] on icon "button" at bounding box center [581, 278] width 27 height 32
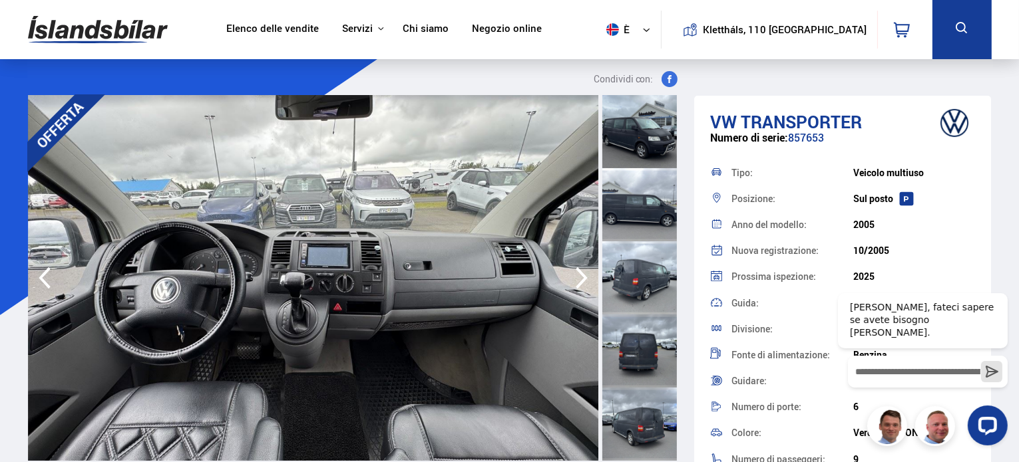
click at [579, 277] on icon "button" at bounding box center [581, 278] width 27 height 32
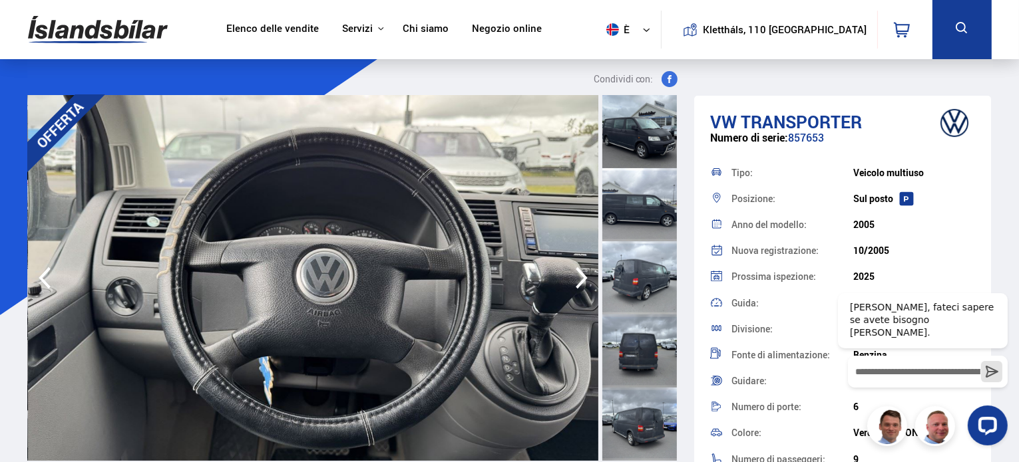
click at [579, 277] on icon "button" at bounding box center [581, 278] width 27 height 32
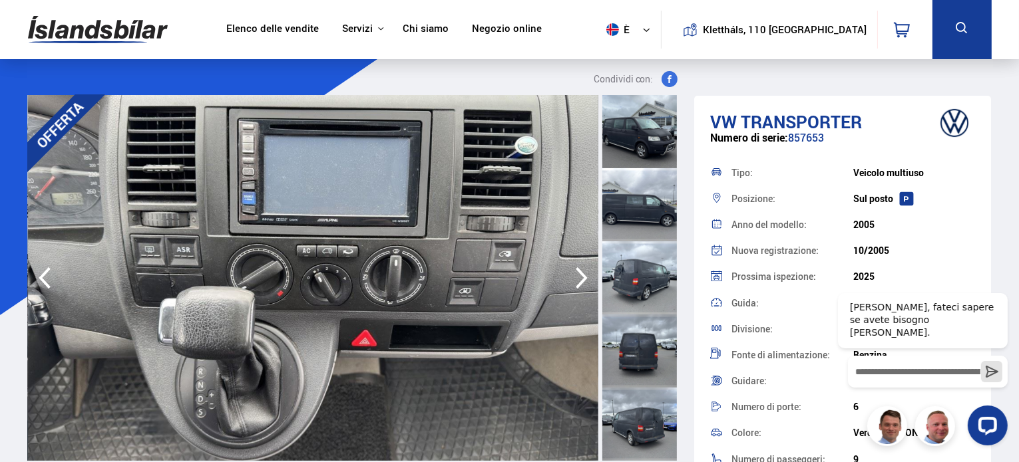
click at [579, 277] on icon "button" at bounding box center [581, 278] width 27 height 32
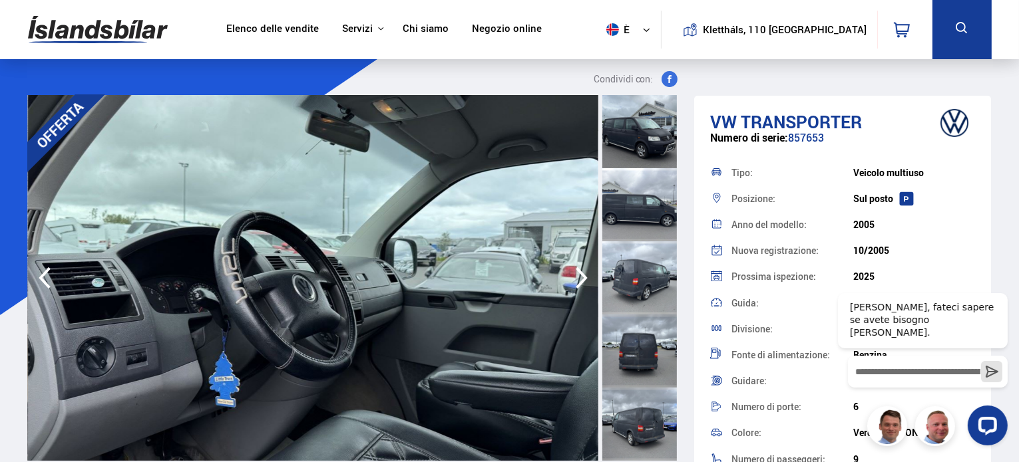
click at [579, 277] on icon "button" at bounding box center [581, 278] width 27 height 32
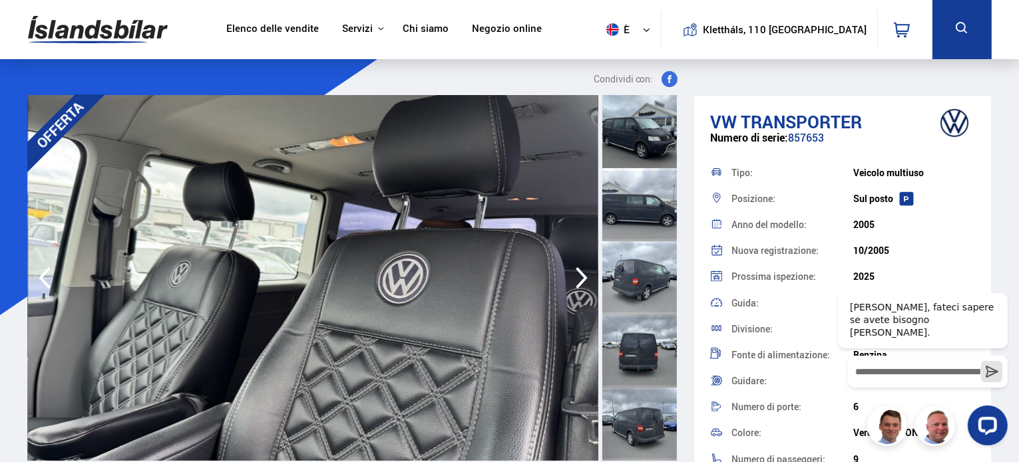
click at [579, 277] on icon "button" at bounding box center [581, 278] width 27 height 32
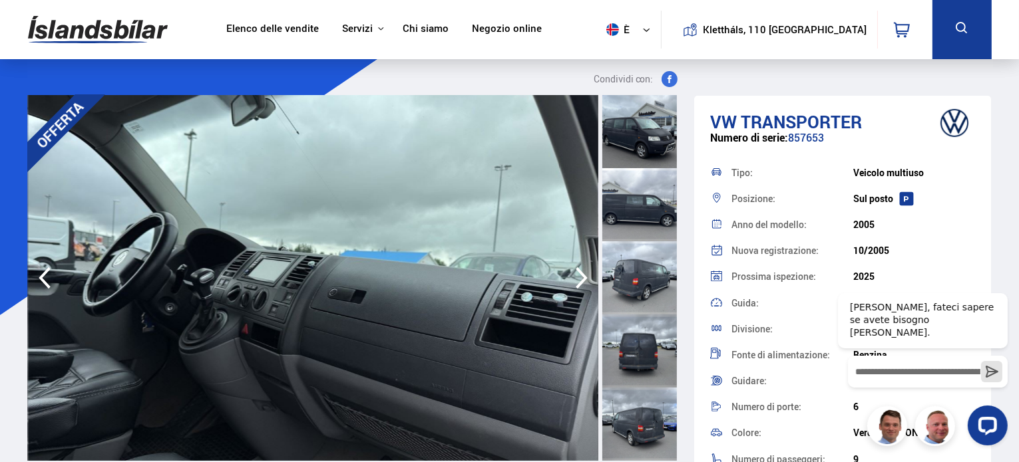
click at [579, 277] on icon "button" at bounding box center [581, 278] width 27 height 32
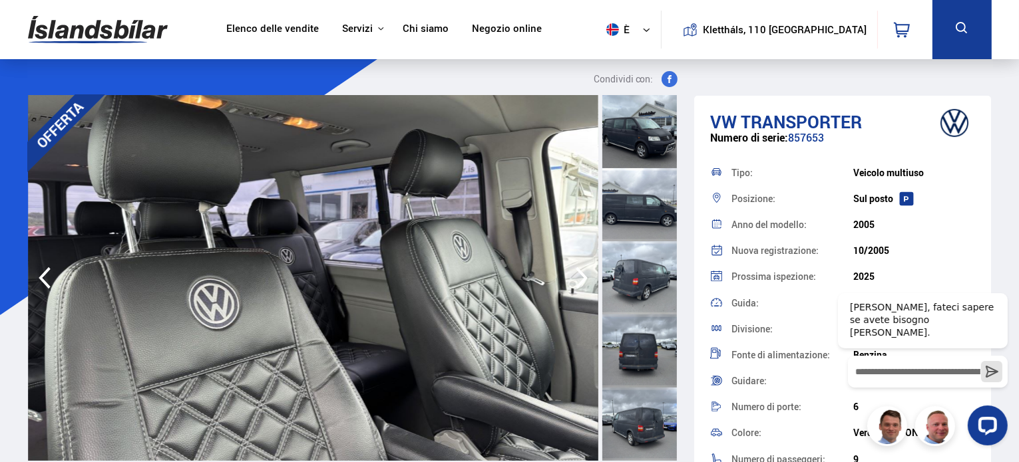
click at [579, 277] on icon "button" at bounding box center [581, 278] width 27 height 32
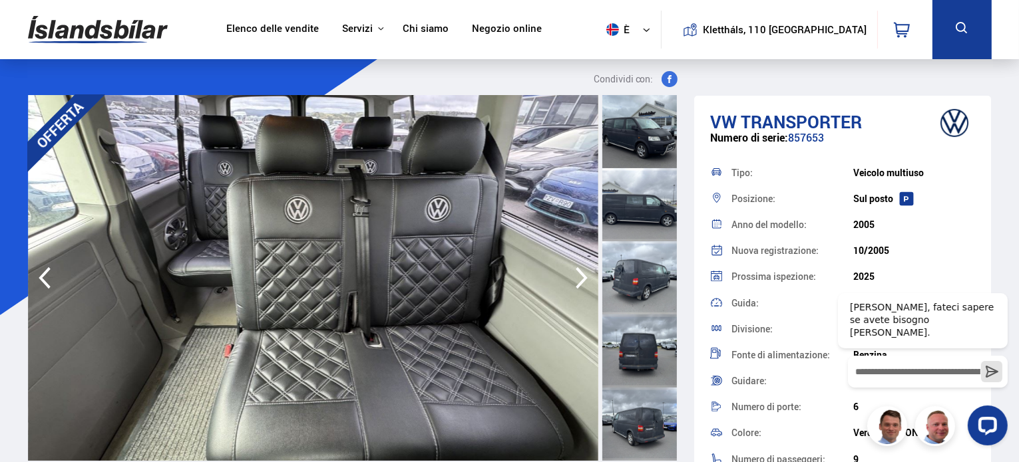
click at [579, 277] on icon "button" at bounding box center [581, 278] width 27 height 32
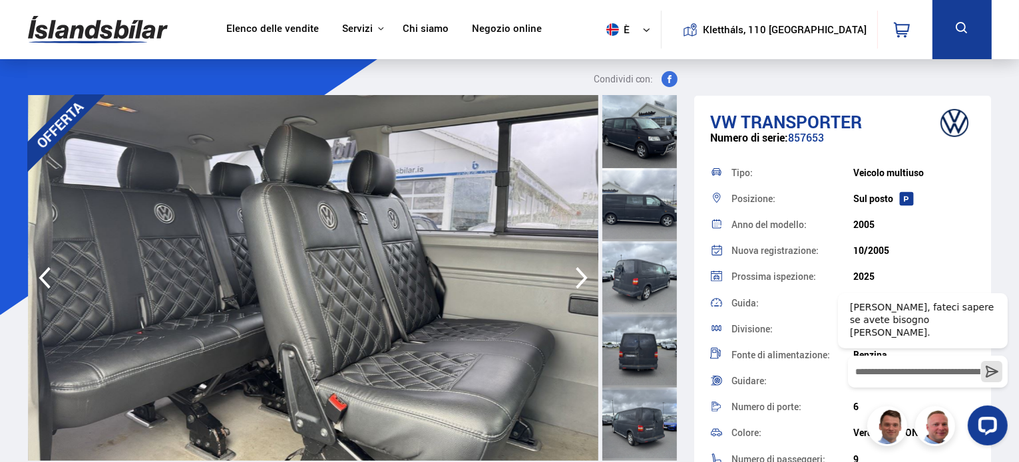
click at [579, 277] on icon "button" at bounding box center [581, 278] width 27 height 32
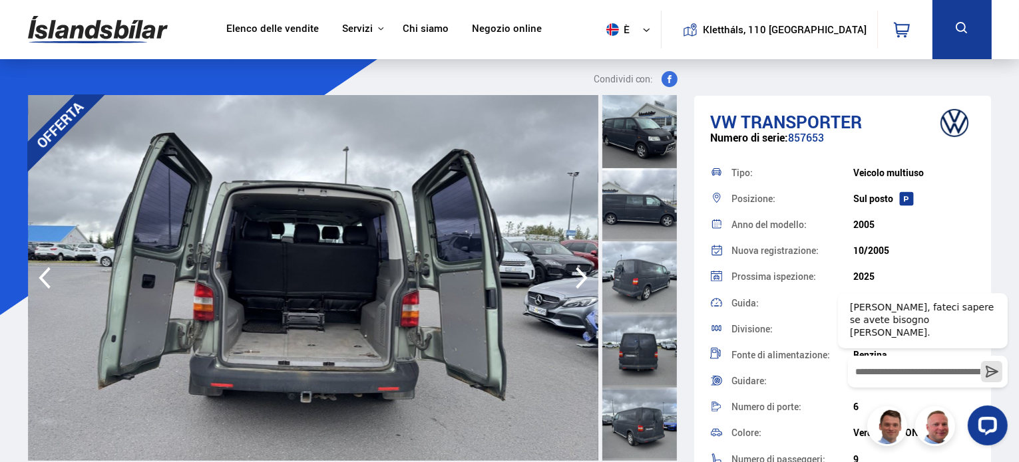
click at [579, 277] on icon "button" at bounding box center [581, 278] width 27 height 32
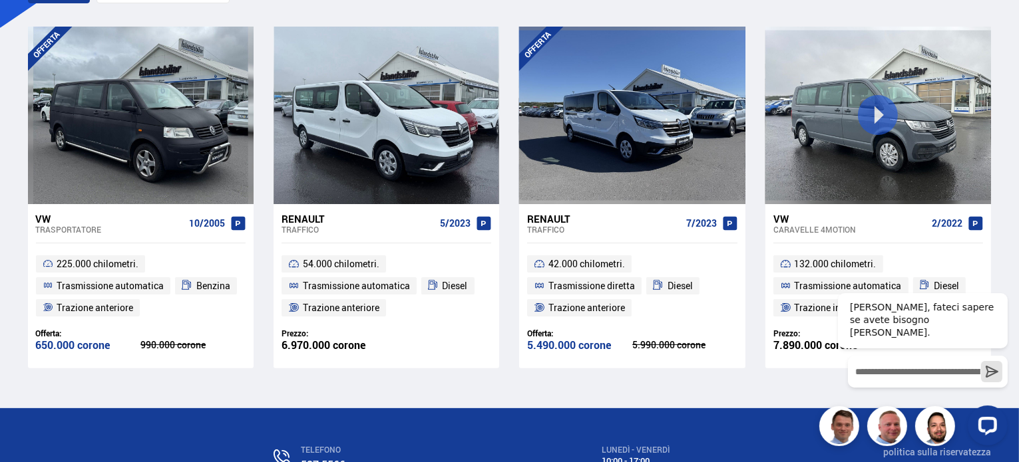
scroll to position [284, 0]
